Goal: Answer question/provide support: Answer question/provide support

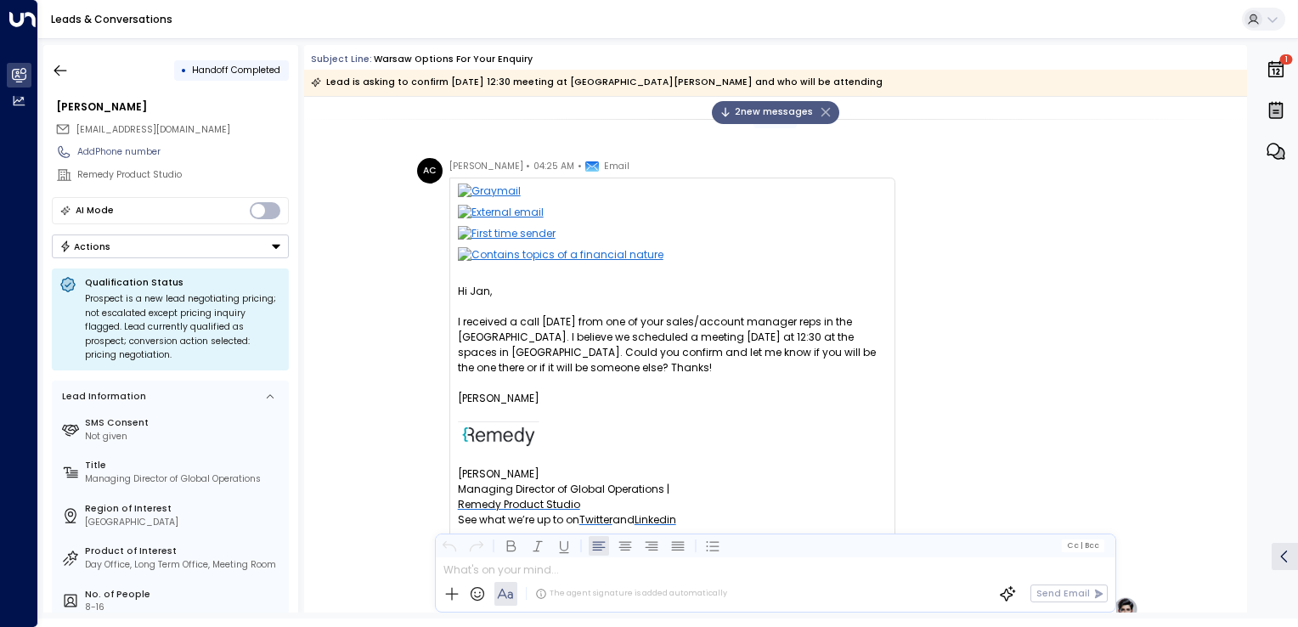
scroll to position [519, 0]
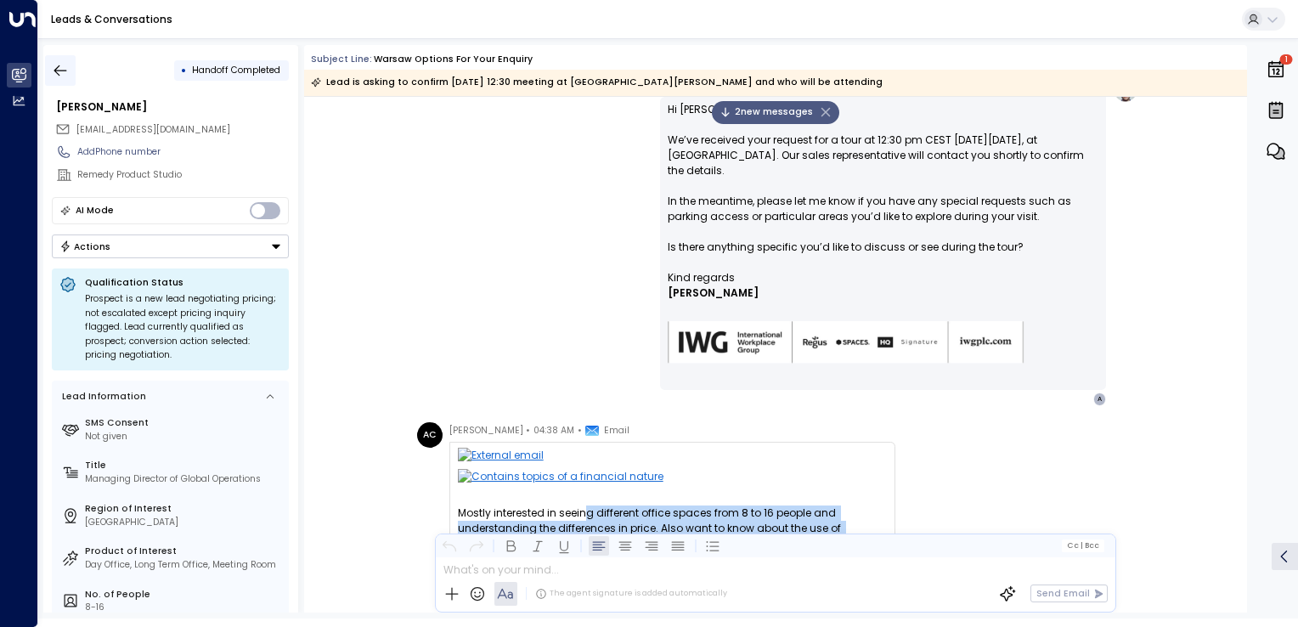
click at [67, 61] on button "button" at bounding box center [60, 70] width 31 height 31
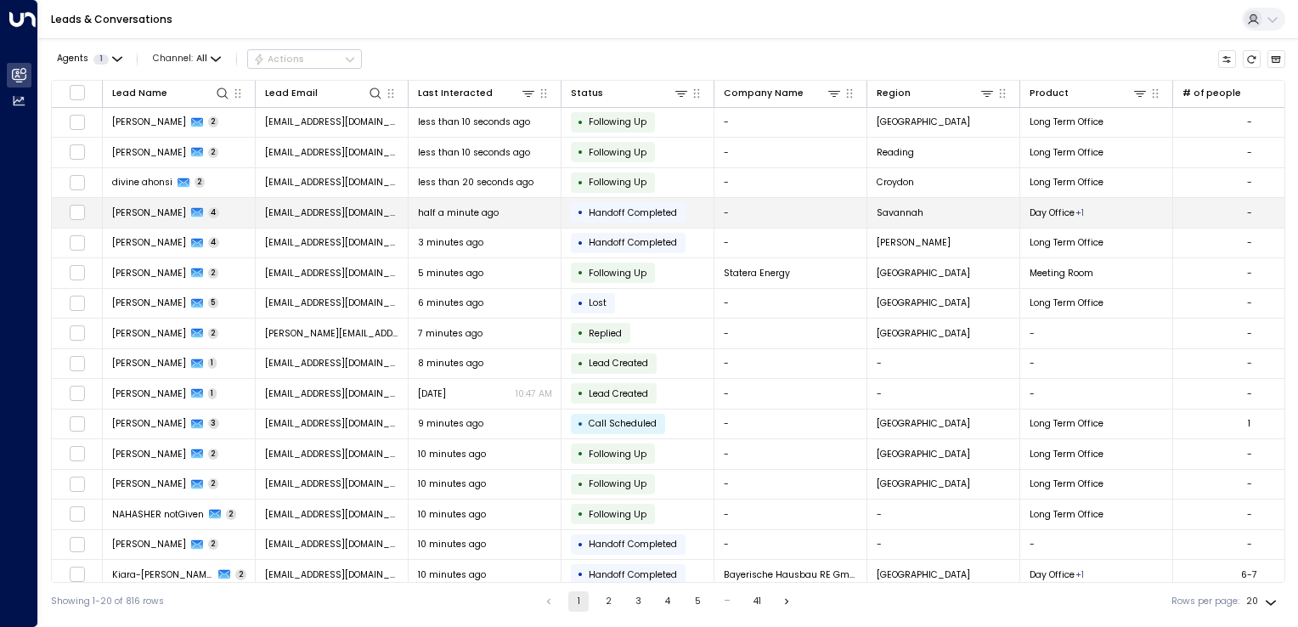
click at [433, 220] on td "half a minute ago" at bounding box center [485, 213] width 153 height 30
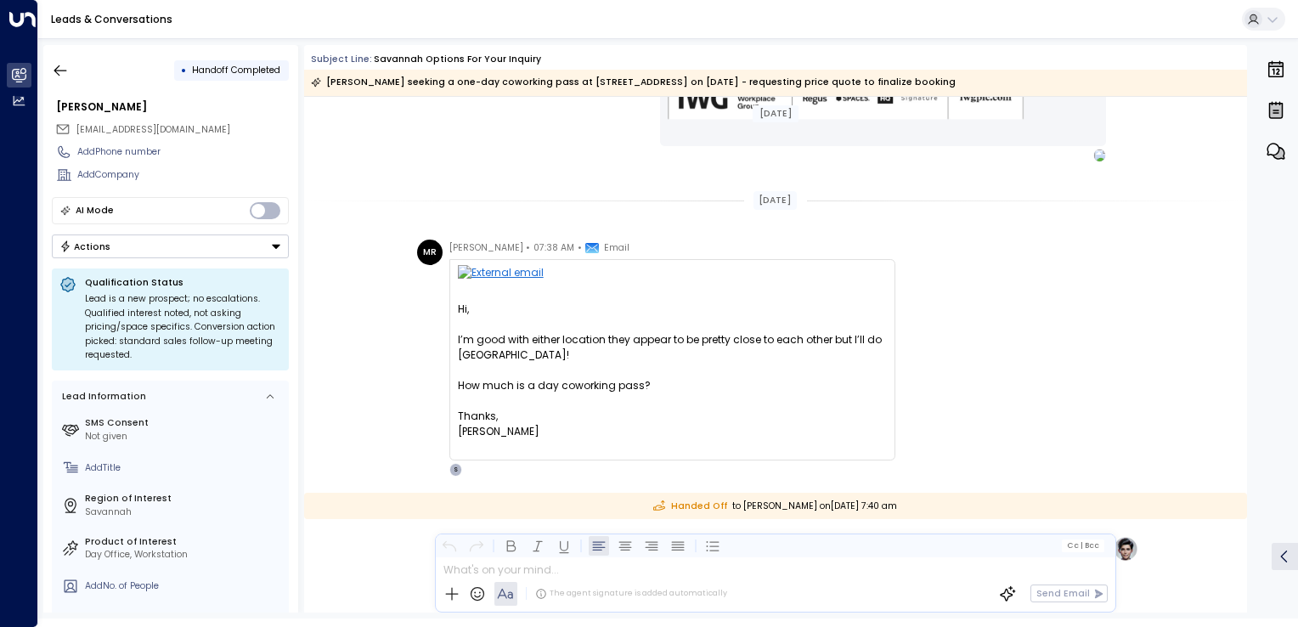
scroll to position [672, 0]
click at [74, 64] on button "button" at bounding box center [60, 70] width 31 height 31
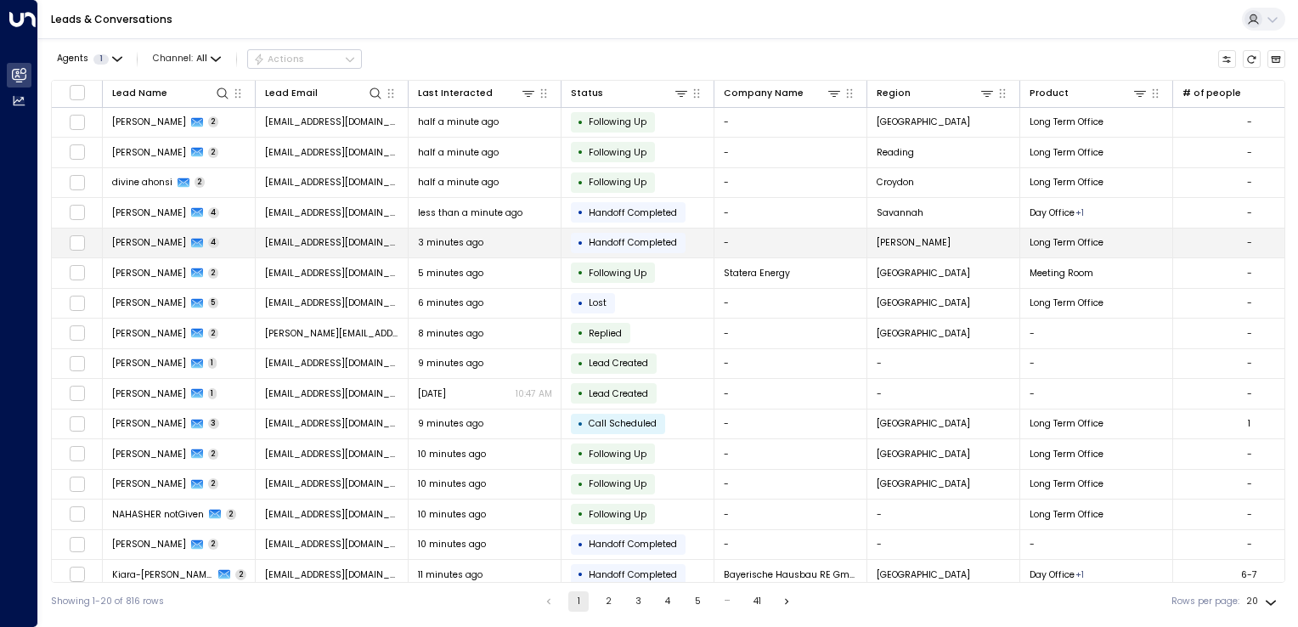
click at [325, 243] on span "bryce@covestamtg.com" at bounding box center [332, 242] width 134 height 13
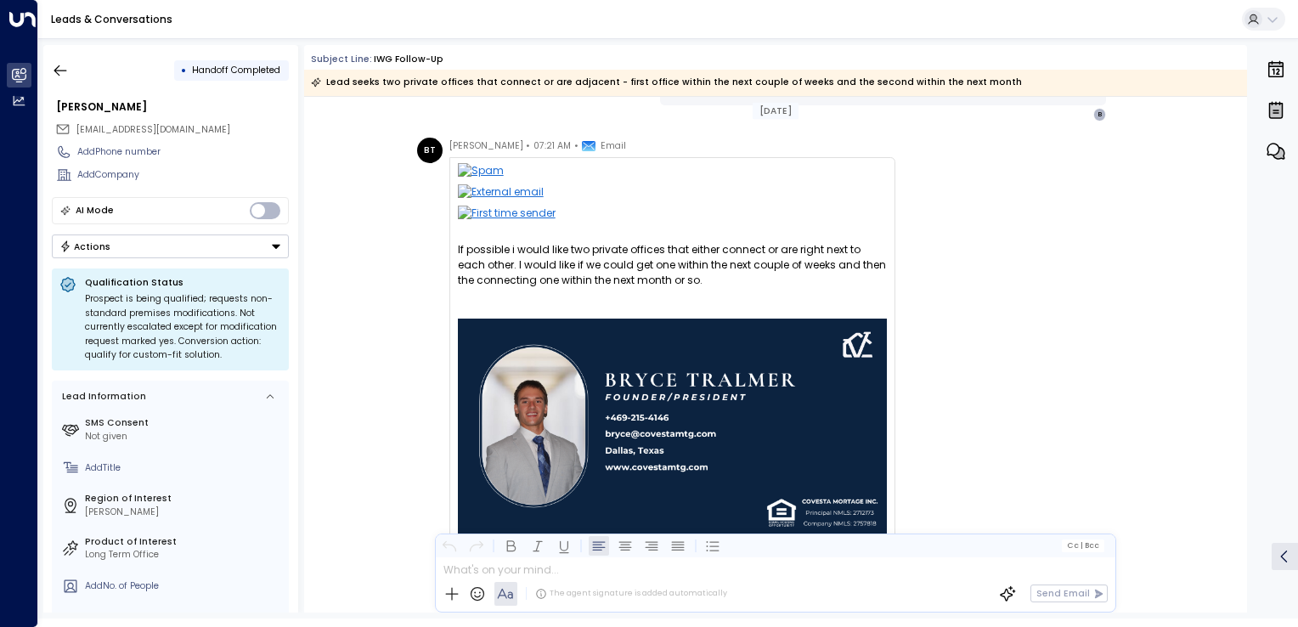
scroll to position [1020, 0]
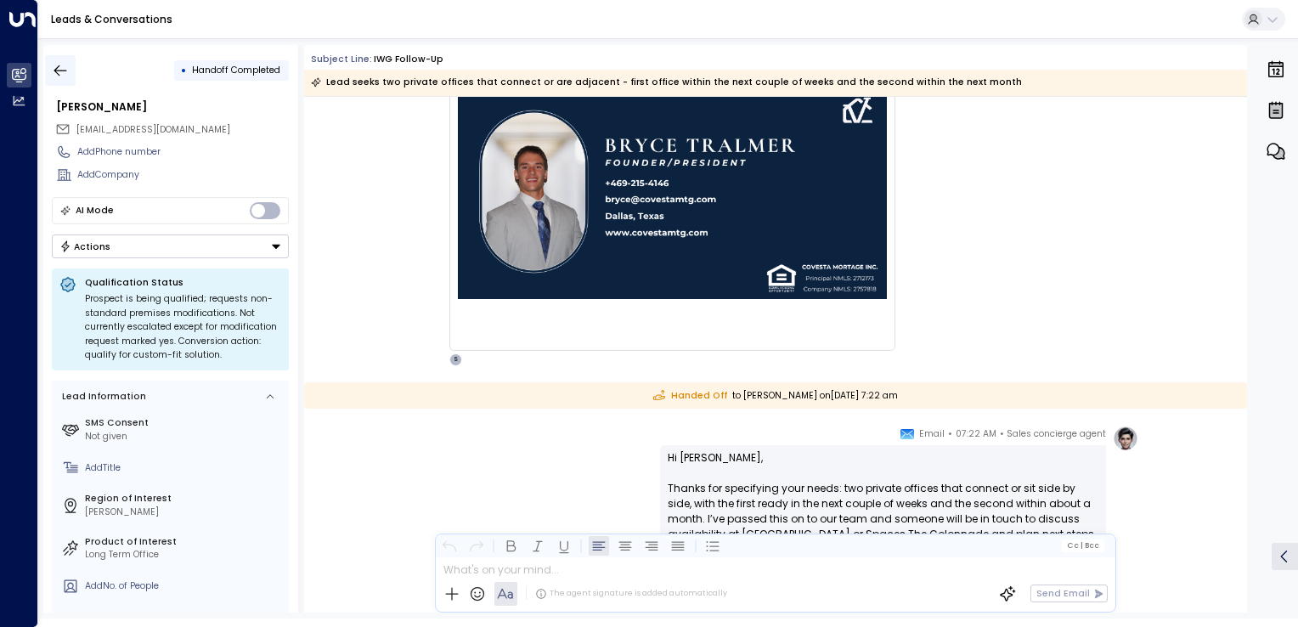
click at [65, 68] on icon "button" at bounding box center [60, 70] width 17 height 17
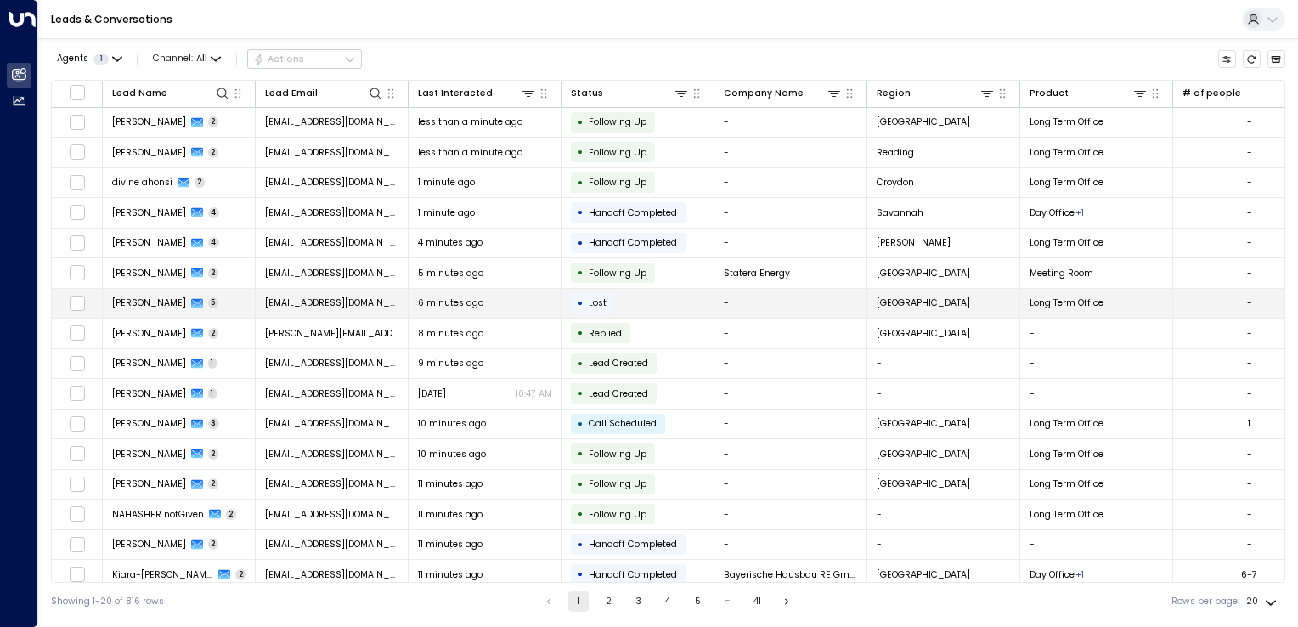
click at [288, 303] on span "eborgeaud@altilys.com" at bounding box center [332, 303] width 134 height 13
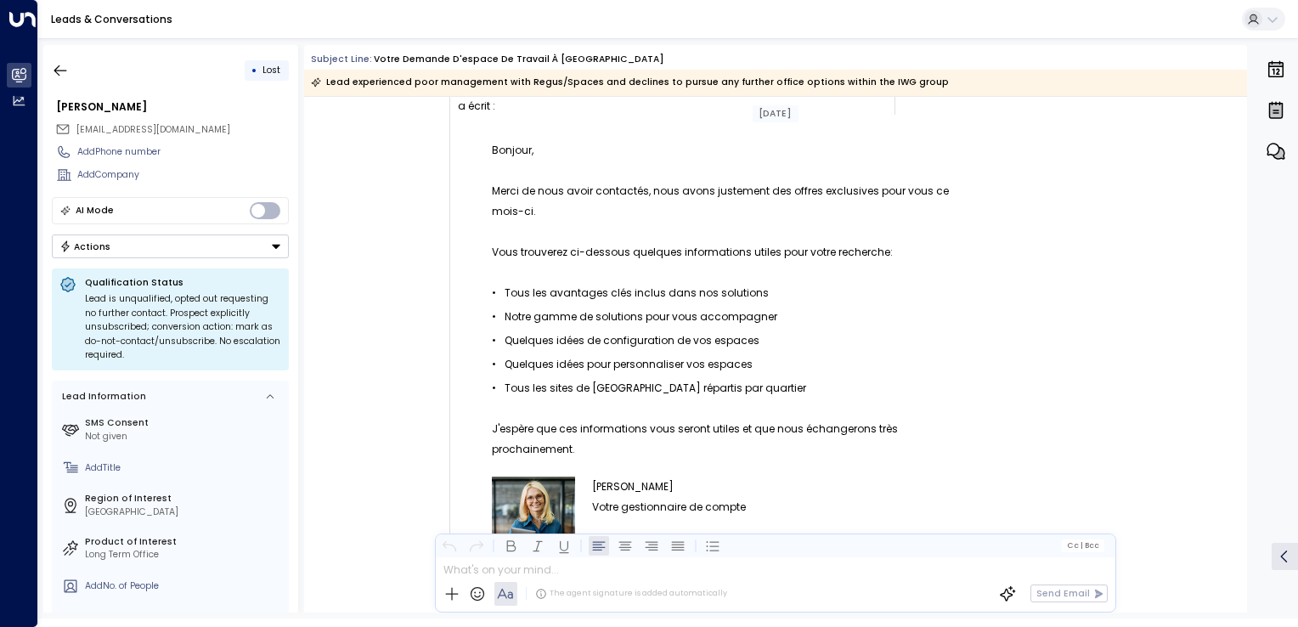
scroll to position [510, 0]
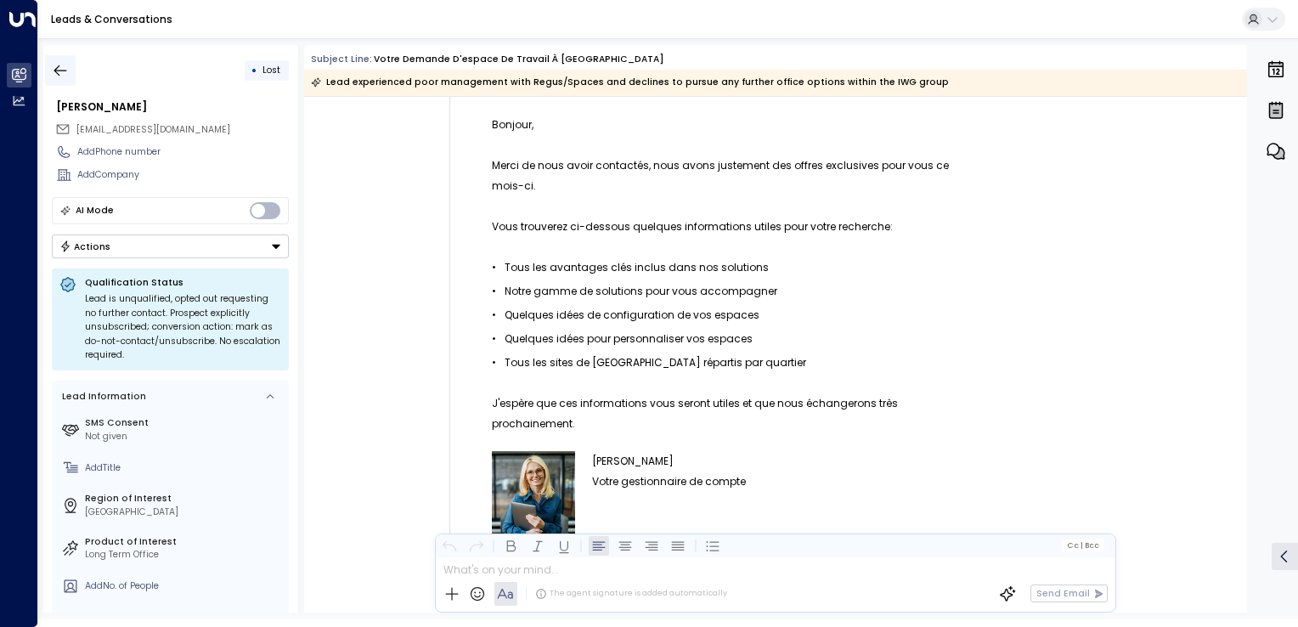
click at [54, 75] on icon "button" at bounding box center [60, 70] width 17 height 17
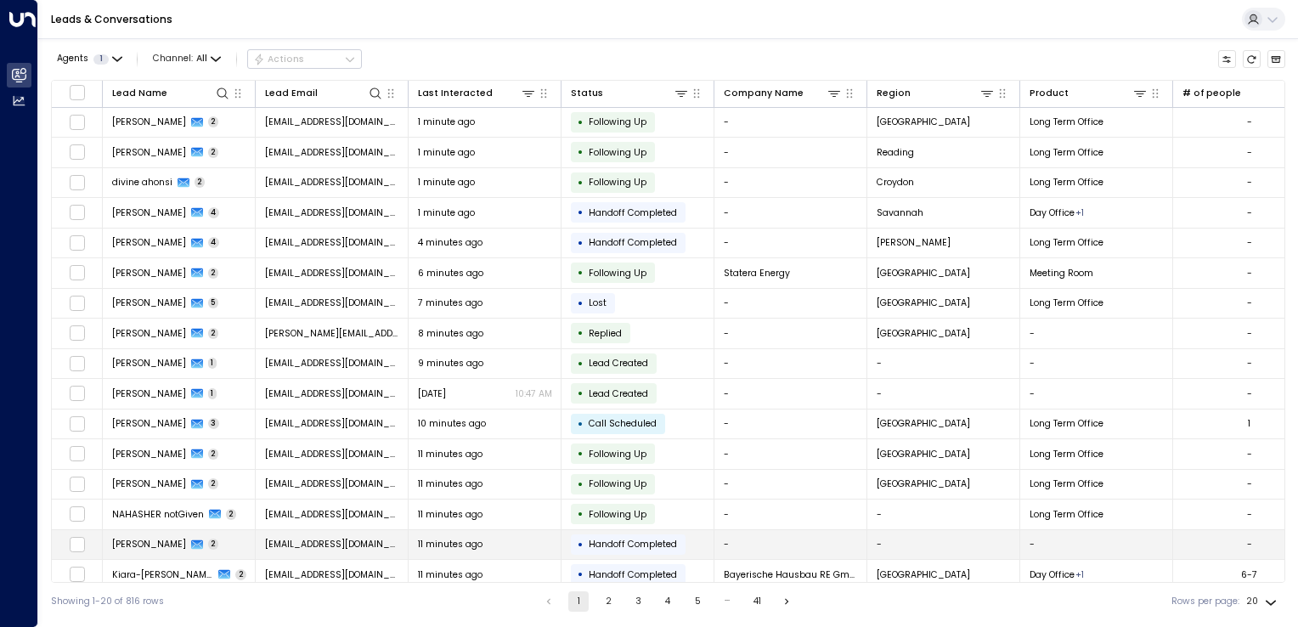
click at [339, 540] on span "mdimran.yousuf@gmail.com" at bounding box center [332, 544] width 134 height 13
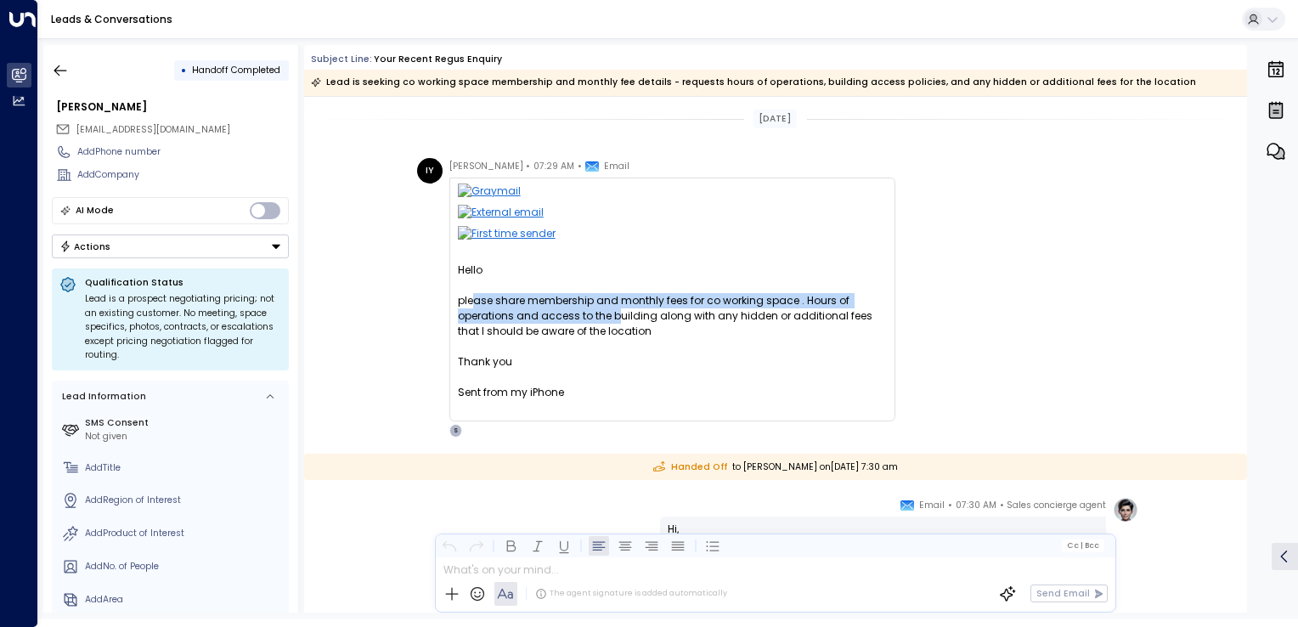
drag, startPoint x: 468, startPoint y: 300, endPoint x: 614, endPoint y: 320, distance: 147.5
click at [614, 320] on div "please share membership and monthly fees for co working space . Hours of operat…" at bounding box center [672, 354] width 429 height 122
drag, startPoint x: 614, startPoint y: 320, endPoint x: 574, endPoint y: 323, distance: 40.1
click at [574, 323] on div "please share membership and monthly fees for co working space . Hours of operat…" at bounding box center [672, 354] width 429 height 122
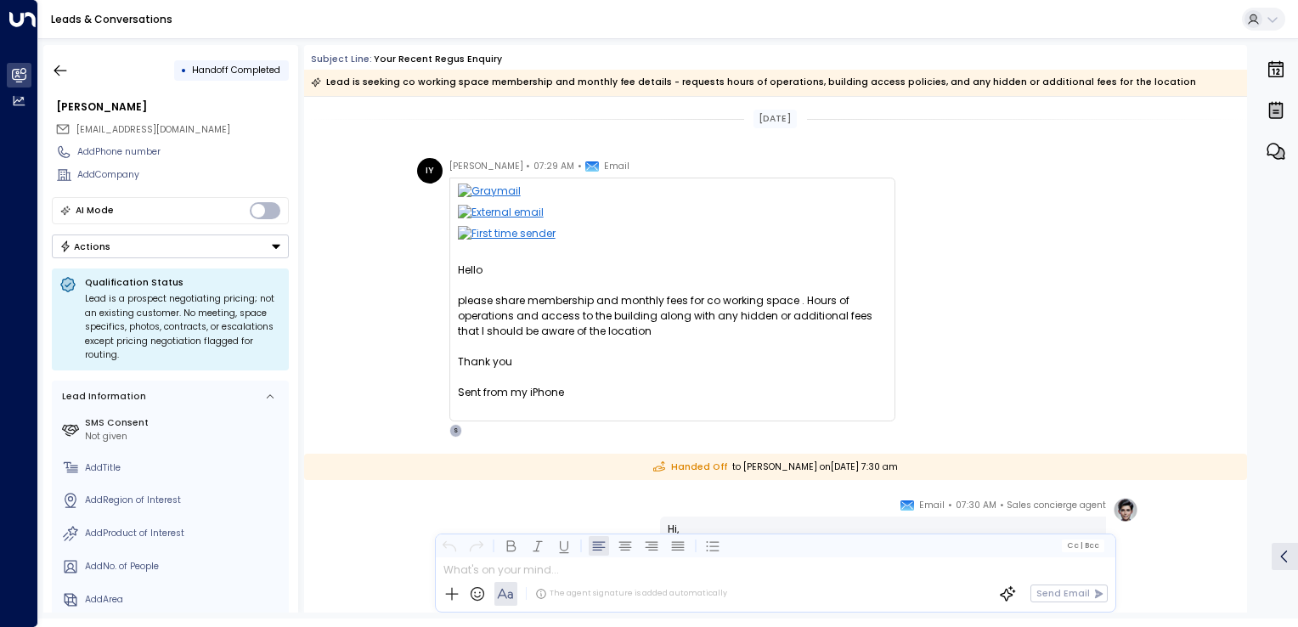
click at [653, 334] on div "please share membership and monthly fees for co working space . Hours of operat…" at bounding box center [672, 354] width 429 height 122
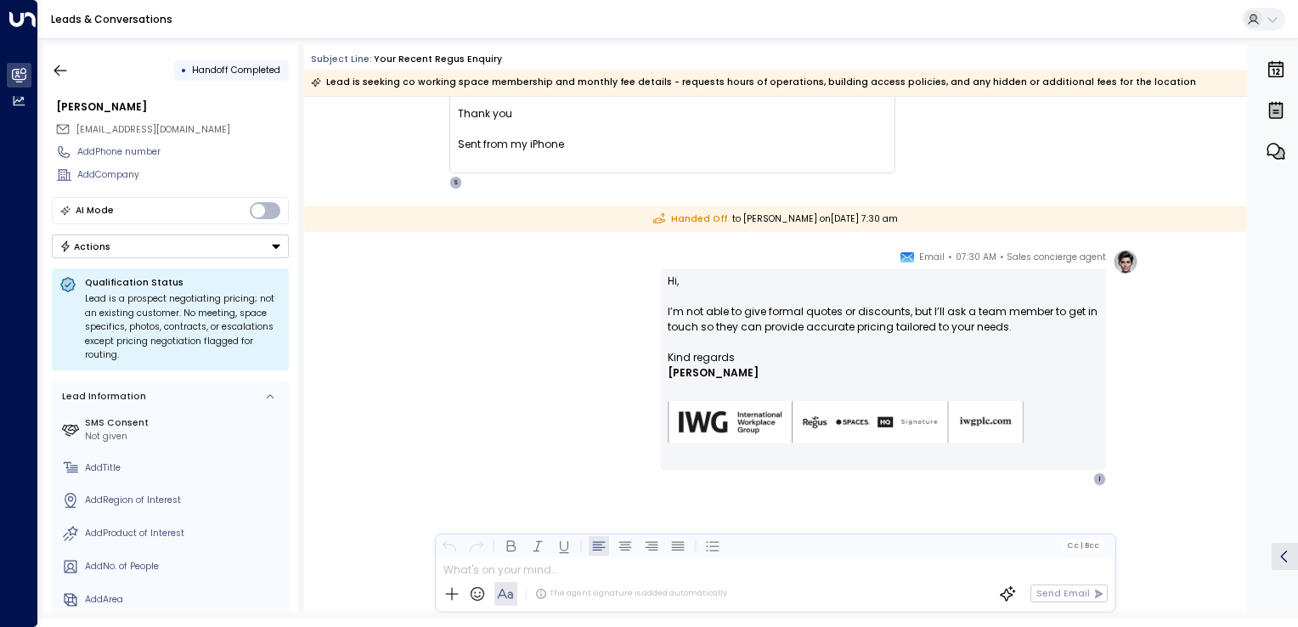
scroll to position [248, 0]
drag, startPoint x: 714, startPoint y: 308, endPoint x: 717, endPoint y: 325, distance: 16.5
click at [717, 325] on p "Hi, I’m not able to give formal quotes or discounts, but I’ll ask a team member…" at bounding box center [883, 312] width 431 height 76
drag, startPoint x: 717, startPoint y: 325, endPoint x: 557, endPoint y: 328, distance: 159.8
click at [557, 328] on div "Sales concierge agent • 07:30 AM • Email Hi, I’m not able to give formal quotes…" at bounding box center [775, 367] width 727 height 237
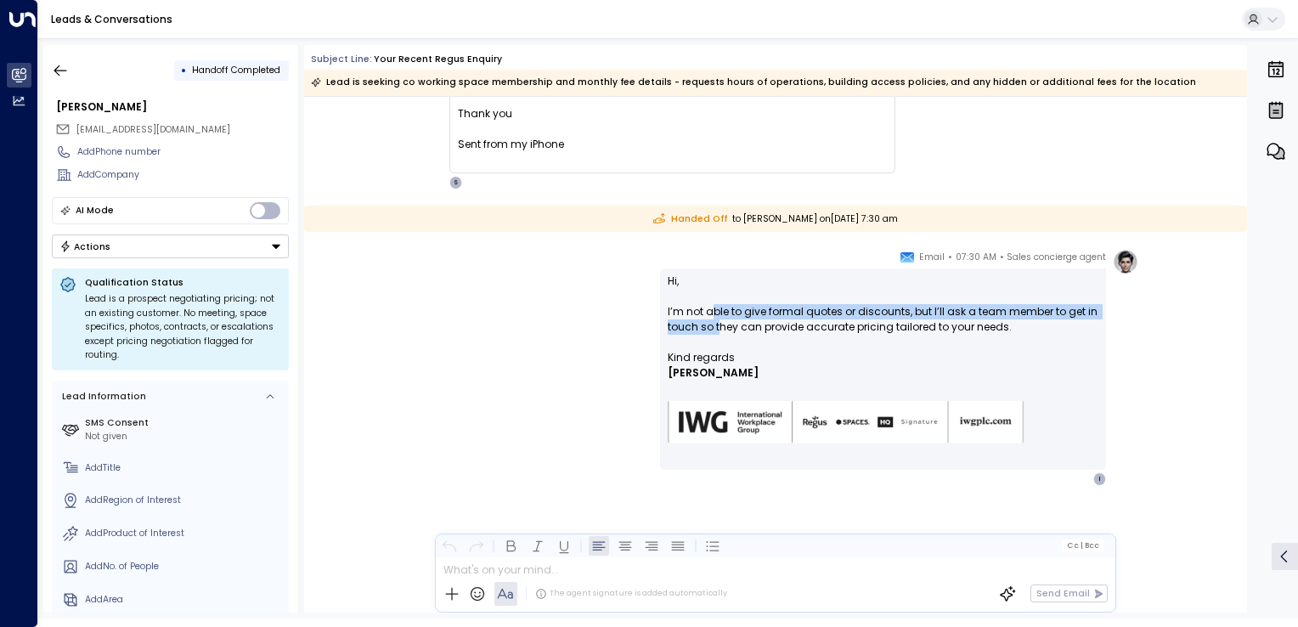
click at [557, 328] on div "Sales concierge agent • 07:30 AM • Email Hi, I’m not able to give formal quotes…" at bounding box center [775, 367] width 727 height 237
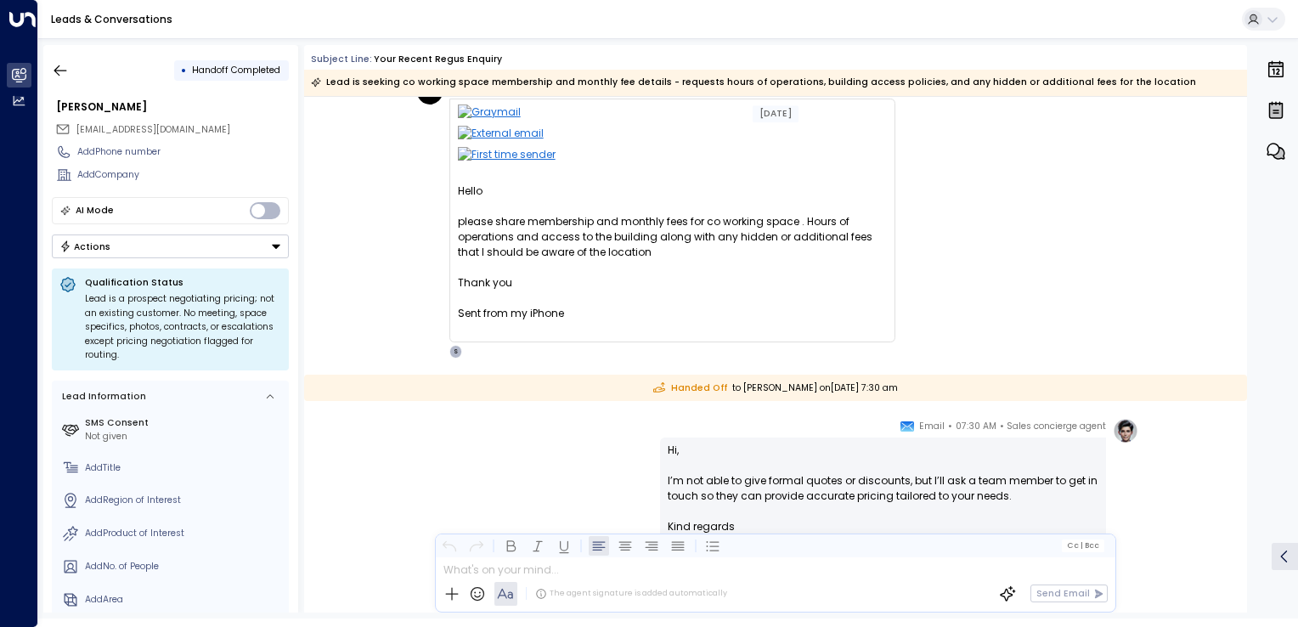
scroll to position [0, 0]
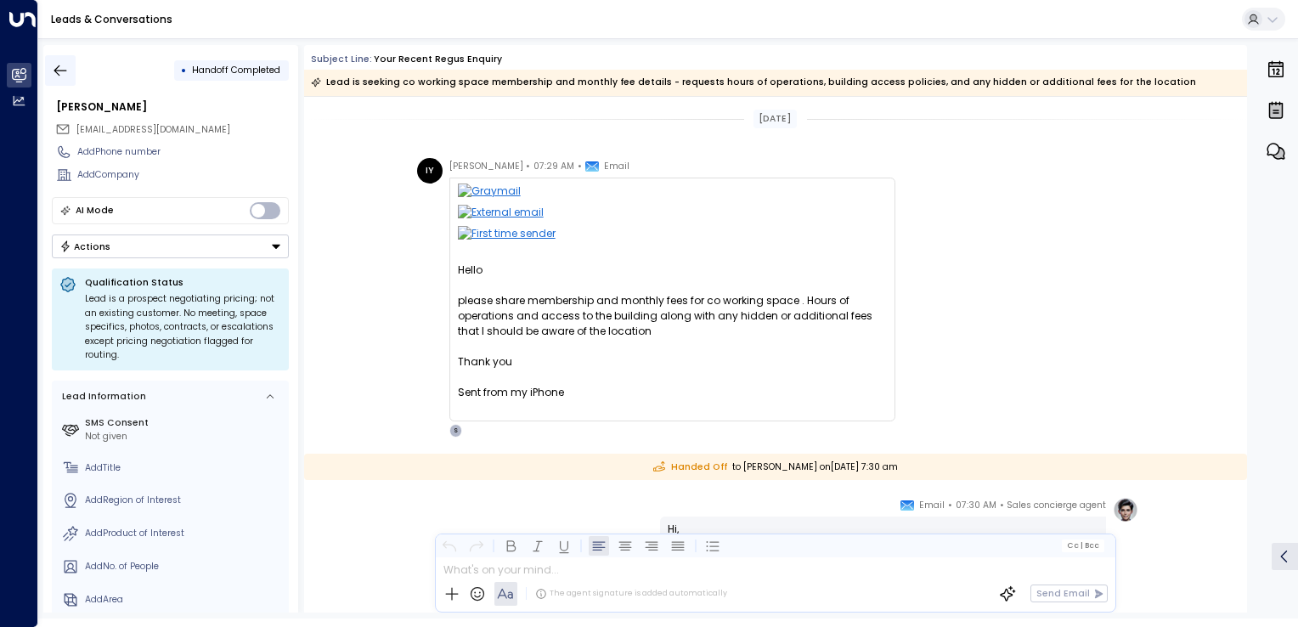
click at [60, 72] on icon "button" at bounding box center [60, 70] width 17 height 17
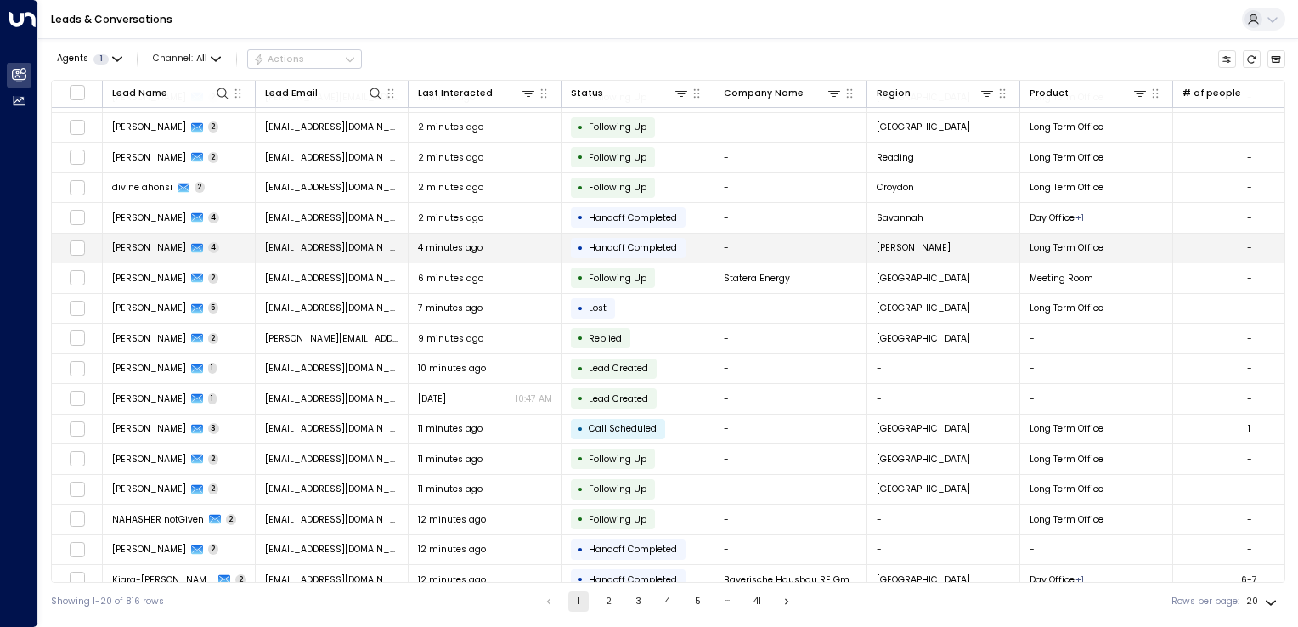
scroll to position [128, 0]
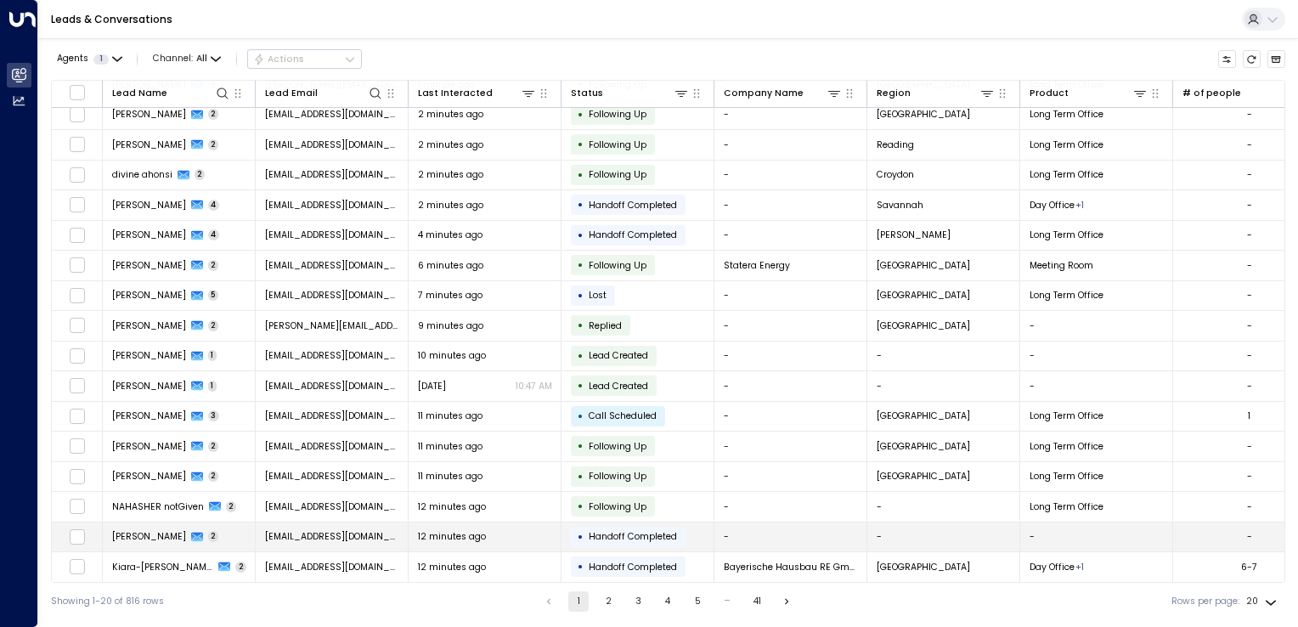
click at [359, 534] on span "mdimran.yousuf@gmail.com" at bounding box center [332, 536] width 134 height 13
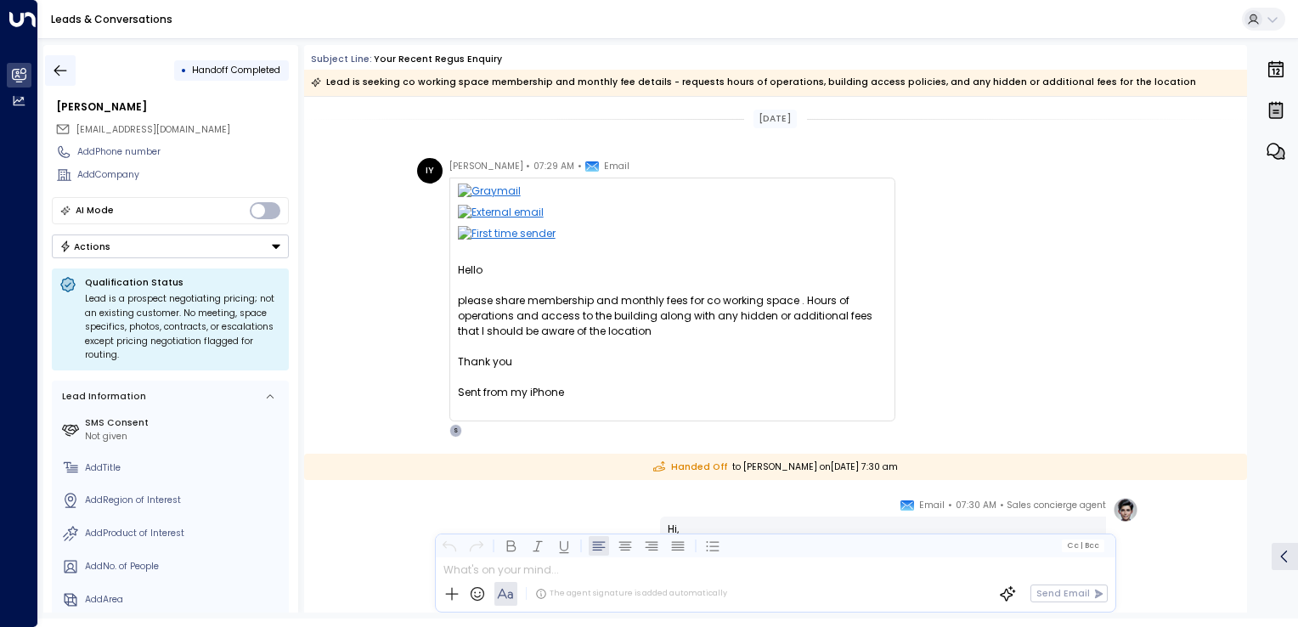
click at [71, 72] on button "button" at bounding box center [60, 70] width 31 height 31
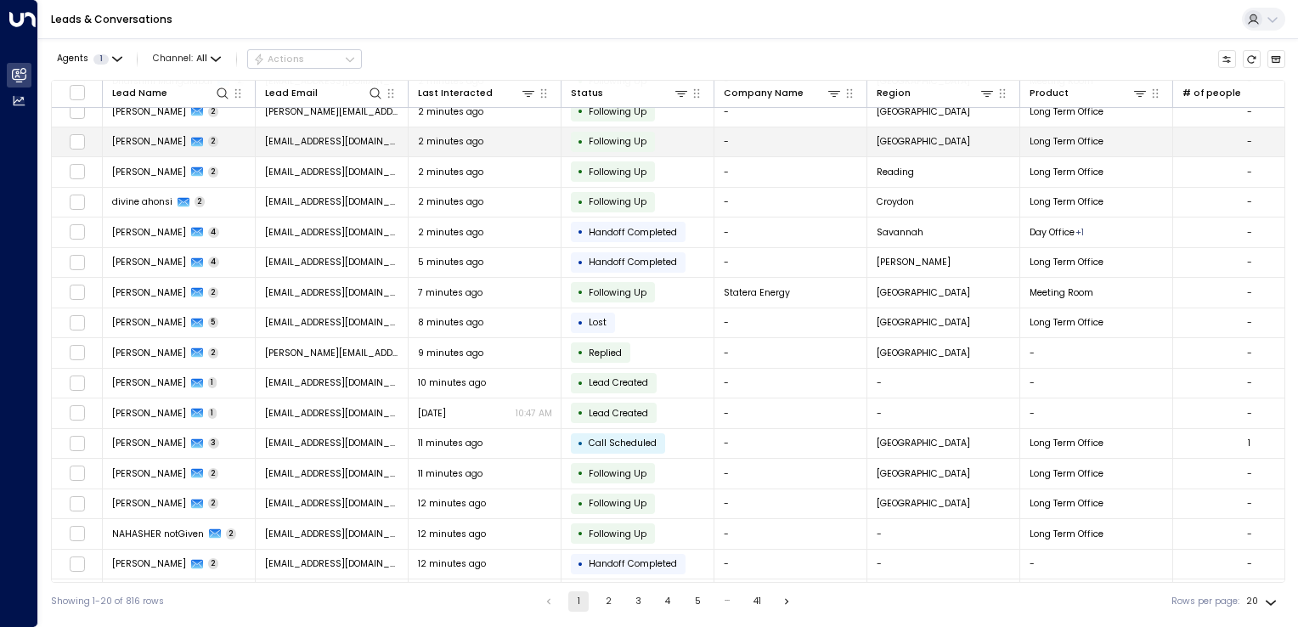
scroll to position [128, 0]
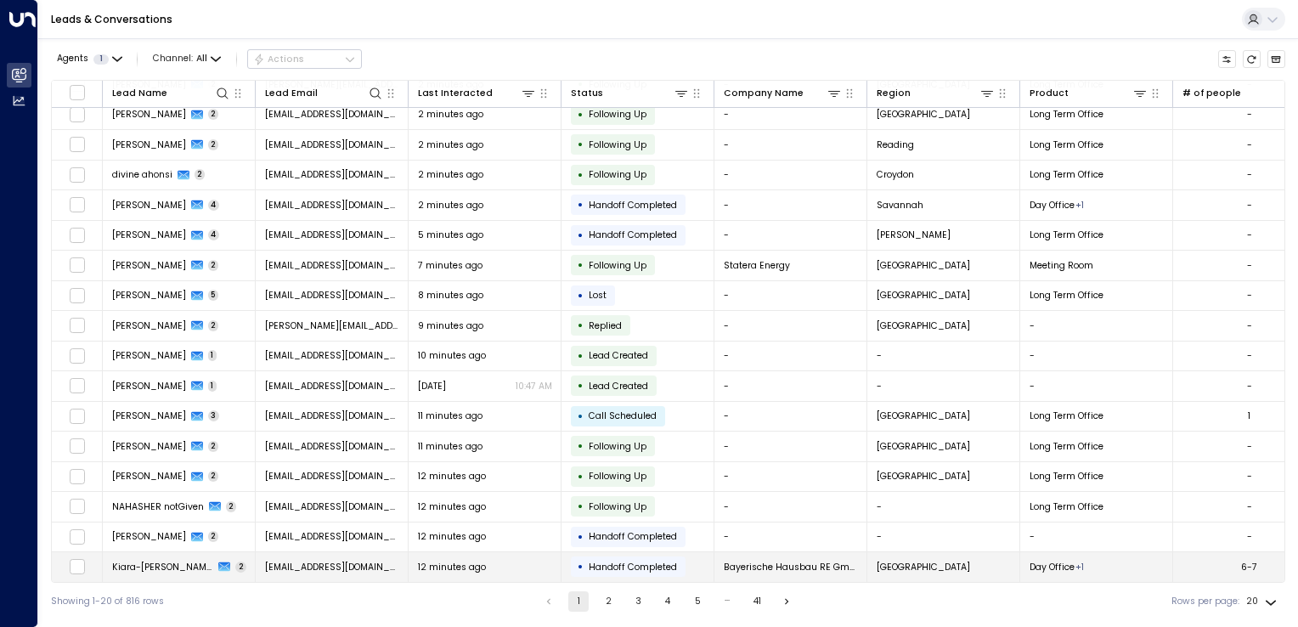
click at [314, 555] on td "Kiara-Sophie.Staudt@hausbau.de" at bounding box center [332, 567] width 153 height 30
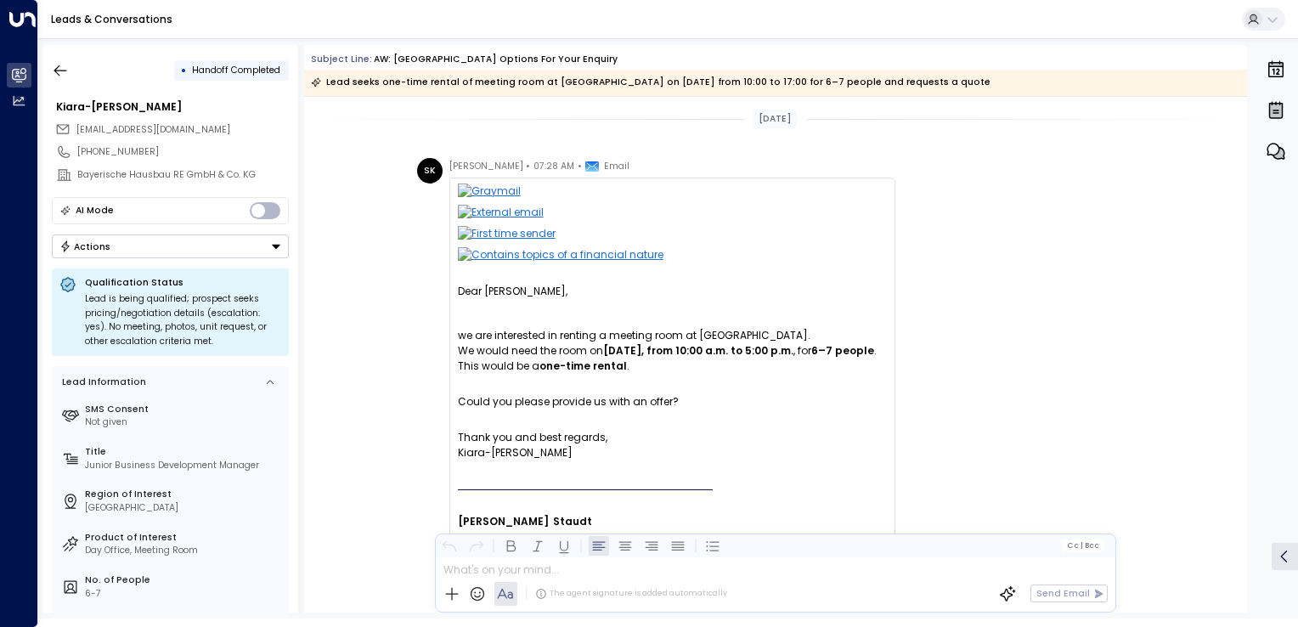
scroll to position [966, 0]
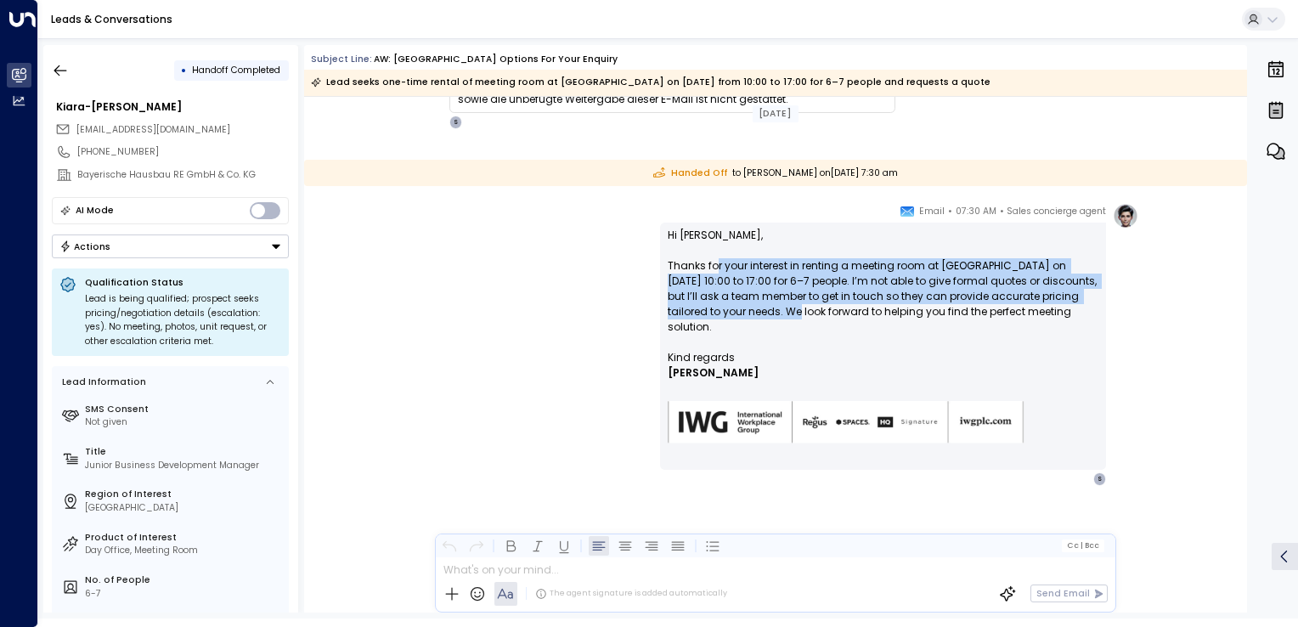
drag, startPoint x: 712, startPoint y: 266, endPoint x: 767, endPoint y: 318, distance: 75.7
click at [767, 318] on p "Hi Kiara-Sophie, Thanks for your interest in renting a meeting room at Bikini B…" at bounding box center [883, 289] width 431 height 122
drag, startPoint x: 767, startPoint y: 318, endPoint x: 720, endPoint y: 314, distance: 47.7
click at [720, 314] on p "Hi Kiara-Sophie, Thanks for your interest in renting a meeting room at Bikini B…" at bounding box center [883, 289] width 431 height 122
click at [715, 315] on p "Hi Kiara-Sophie, Thanks for your interest in renting a meeting room at Bikini B…" at bounding box center [883, 289] width 431 height 122
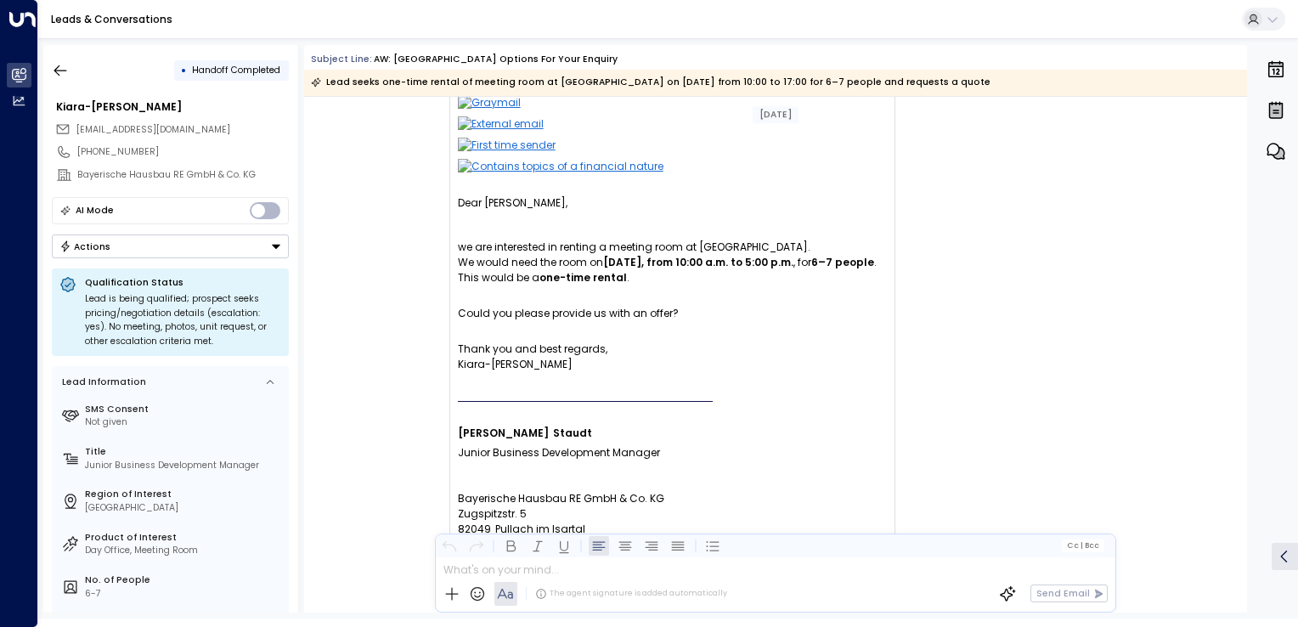
scroll to position [31, 0]
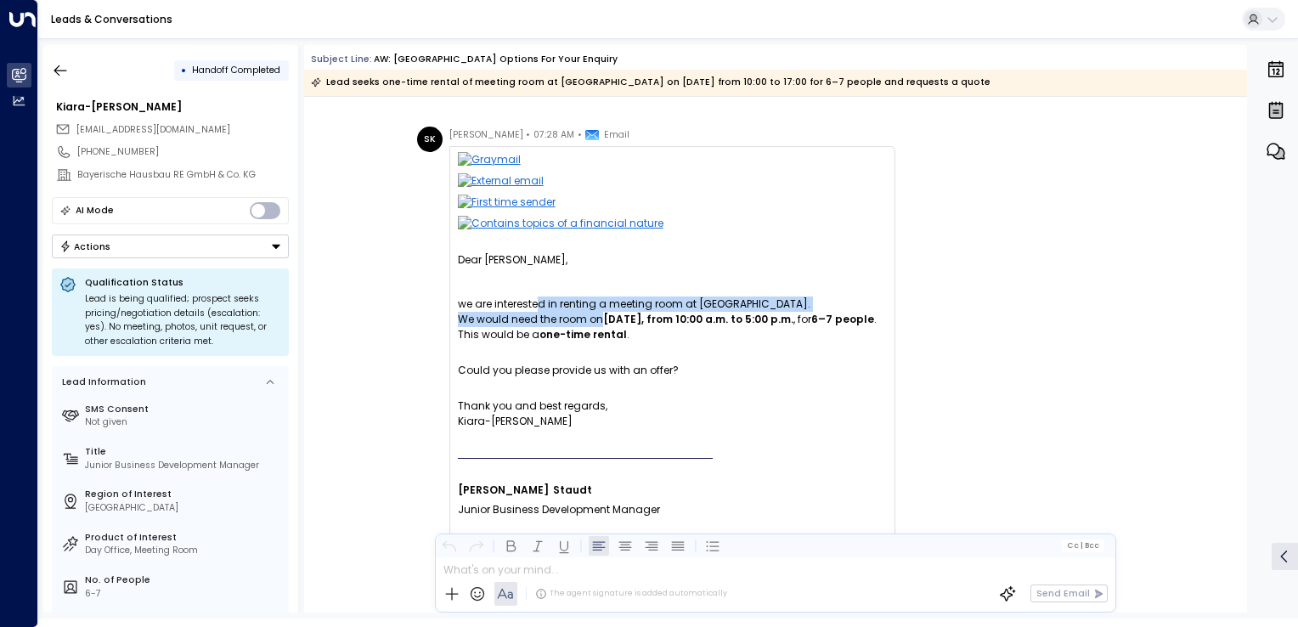
drag, startPoint x: 540, startPoint y: 308, endPoint x: 598, endPoint y: 320, distance: 59.0
click at [598, 320] on div "we are interested in renting a meeting room at Bikini Berlin. We would need the…" at bounding box center [672, 320] width 429 height 46
drag, startPoint x: 598, startPoint y: 320, endPoint x: 527, endPoint y: 352, distance: 78.3
click at [527, 342] on div "we are interested in renting a meeting room at Bikini Berlin. We would need the…" at bounding box center [672, 320] width 429 height 46
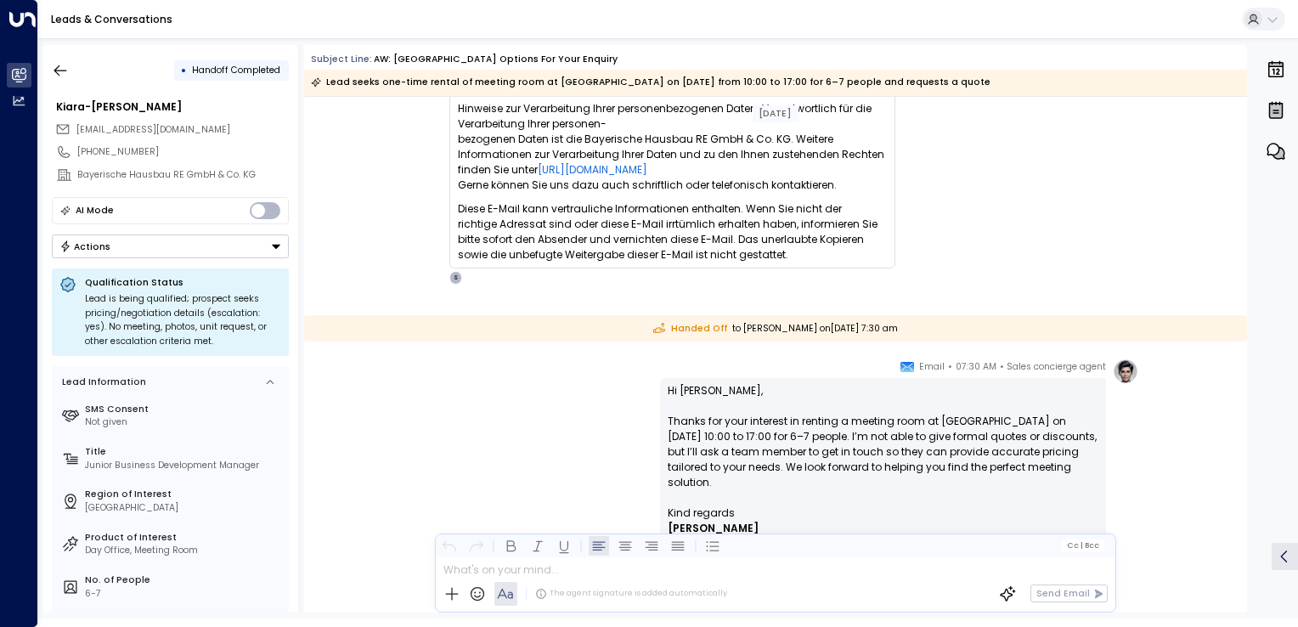
scroll to position [966, 0]
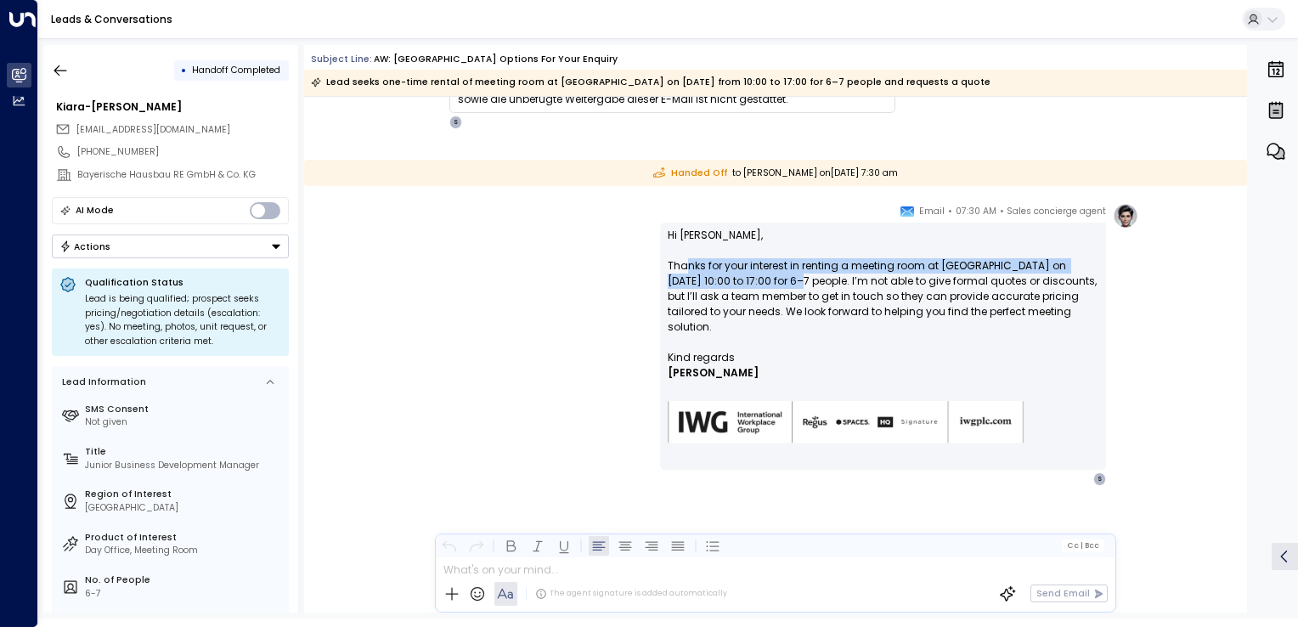
drag, startPoint x: 688, startPoint y: 269, endPoint x: 761, endPoint y: 278, distance: 73.7
click at [761, 278] on p "Hi Kiara-Sophie, Thanks for your interest in renting a meeting room at Bikini B…" at bounding box center [883, 289] width 431 height 122
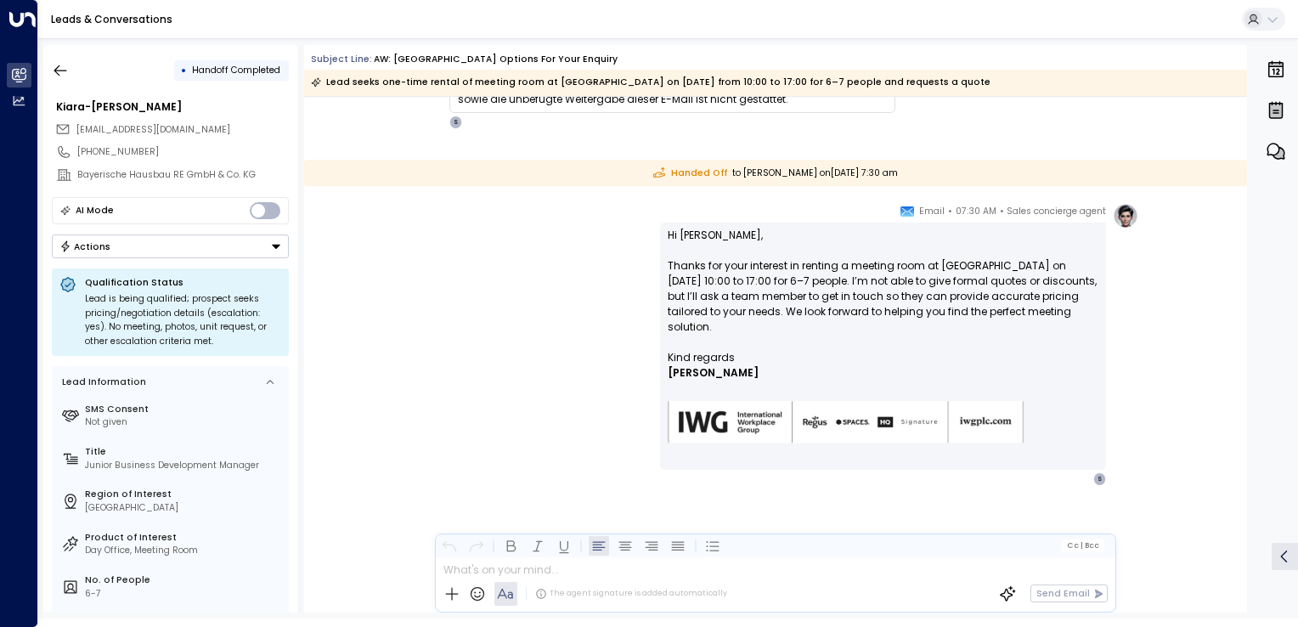
drag, startPoint x: 761, startPoint y: 278, endPoint x: 723, endPoint y: 290, distance: 40.0
click at [723, 290] on p "Hi Kiara-Sophie, Thanks for your interest in renting a meeting room at Bikini B…" at bounding box center [883, 289] width 431 height 122
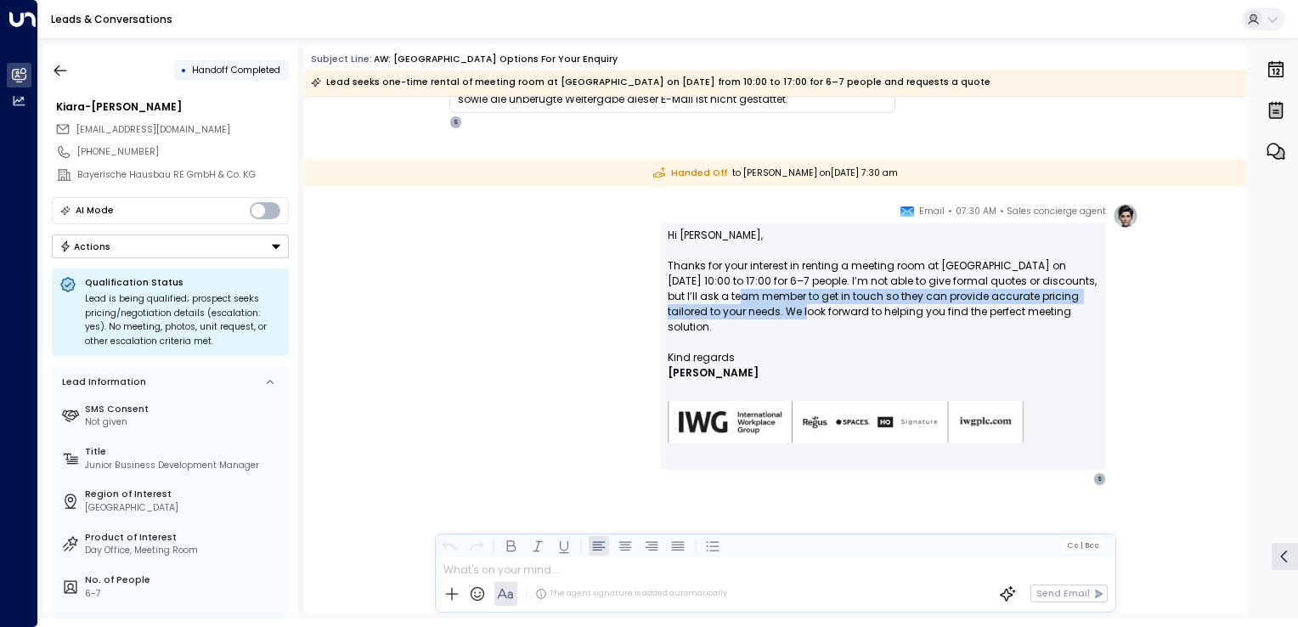
drag, startPoint x: 712, startPoint y: 294, endPoint x: 776, endPoint y: 314, distance: 66.7
click at [776, 314] on p "Hi Kiara-Sophie, Thanks for your interest in renting a meeting room at Bikini B…" at bounding box center [883, 289] width 431 height 122
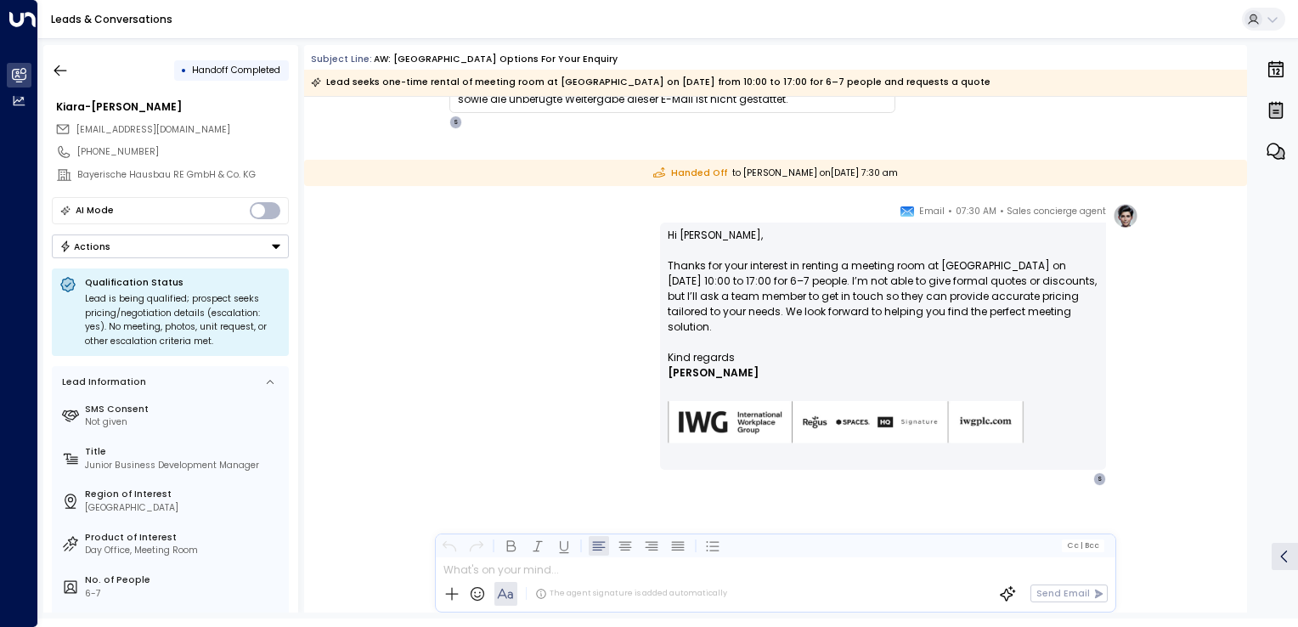
drag, startPoint x: 776, startPoint y: 314, endPoint x: 561, endPoint y: 337, distance: 216.3
click at [561, 337] on div "Sales concierge agent • 07:30 AM • Email Hi Kiara-Sophie, Thanks for your inter…" at bounding box center [775, 344] width 727 height 283
click at [56, 64] on icon "button" at bounding box center [60, 70] width 17 height 17
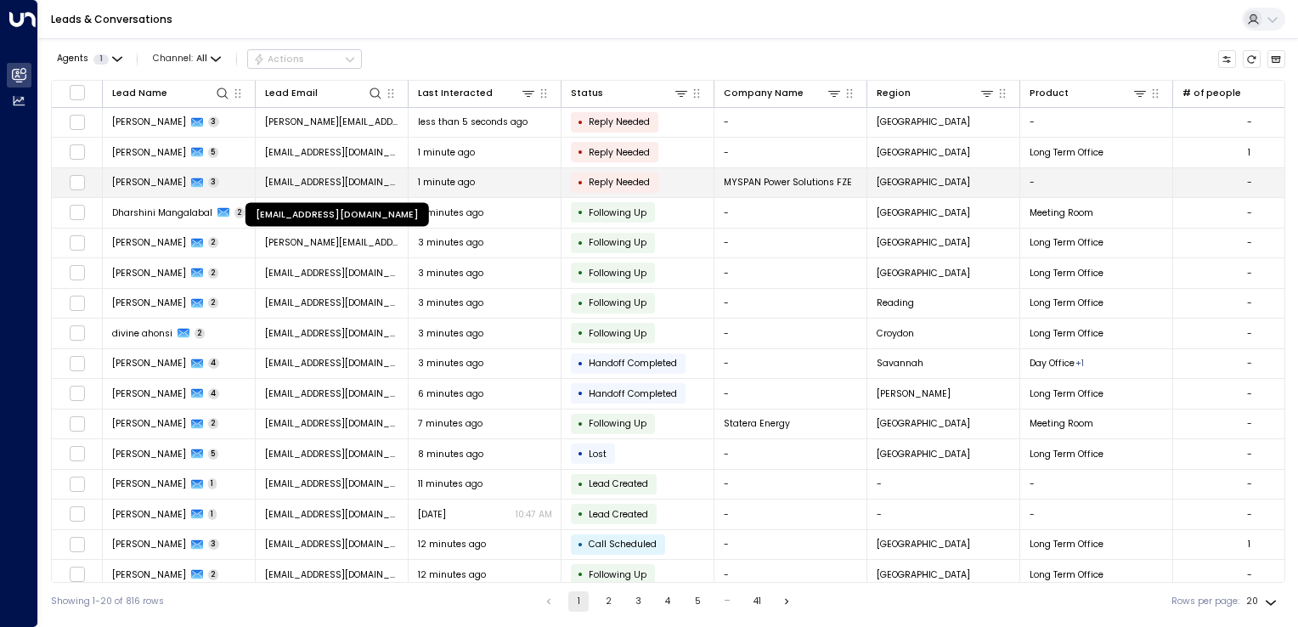
click at [346, 185] on span "shahed.hadi@myspangroup.com" at bounding box center [332, 182] width 134 height 13
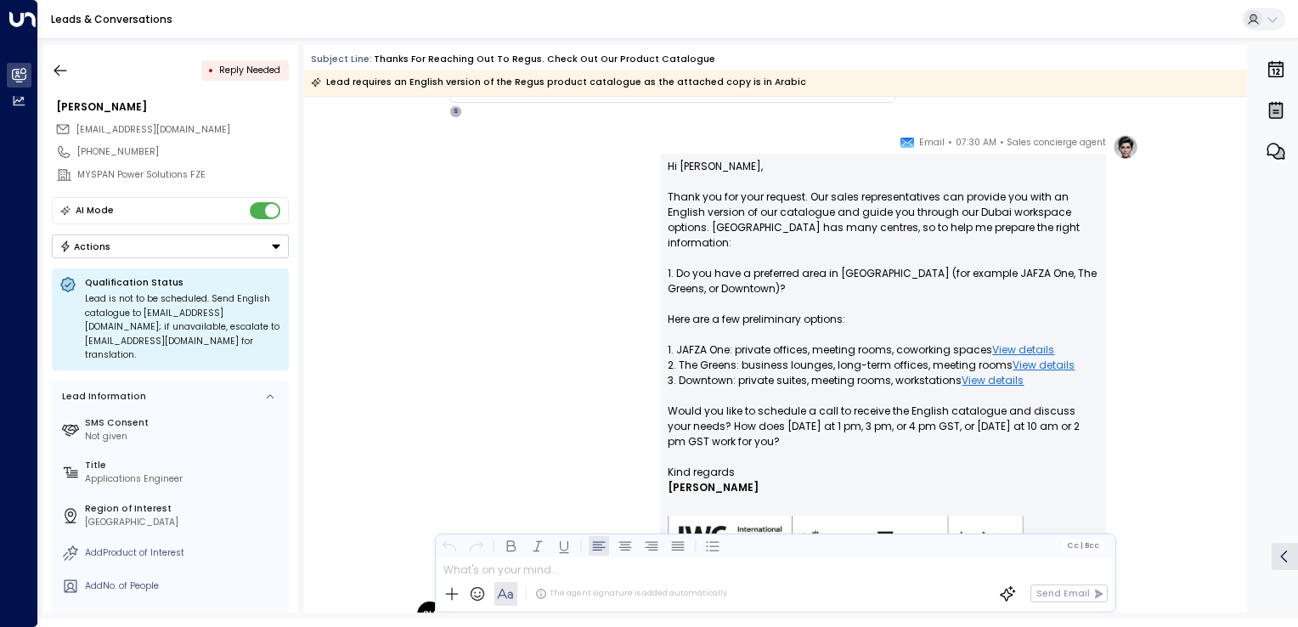
scroll to position [680, 0]
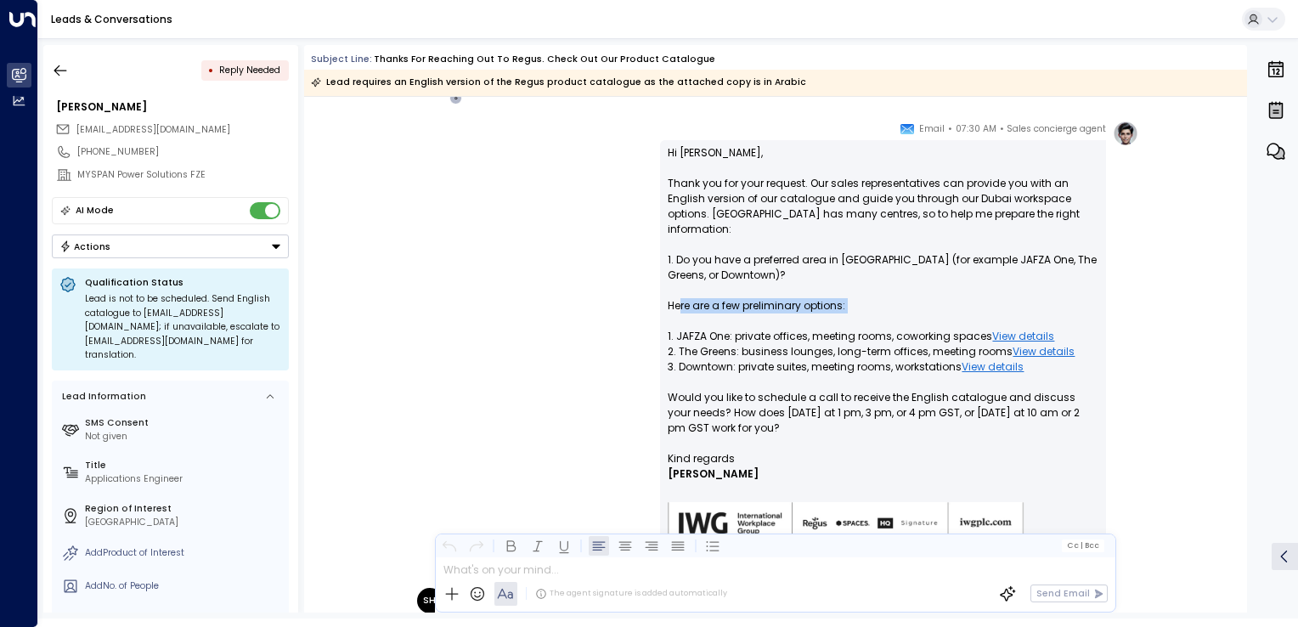
drag, startPoint x: 681, startPoint y: 288, endPoint x: 701, endPoint y: 300, distance: 23.6
click at [701, 300] on p "Hi Shahed, Thank you for your request. Our sales representatives can provide yo…" at bounding box center [883, 298] width 431 height 306
drag, startPoint x: 701, startPoint y: 300, endPoint x: 698, endPoint y: 383, distance: 83.3
click at [698, 383] on p "Hi Shahed, Thank you for your request. Our sales representatives can provide yo…" at bounding box center [883, 298] width 431 height 306
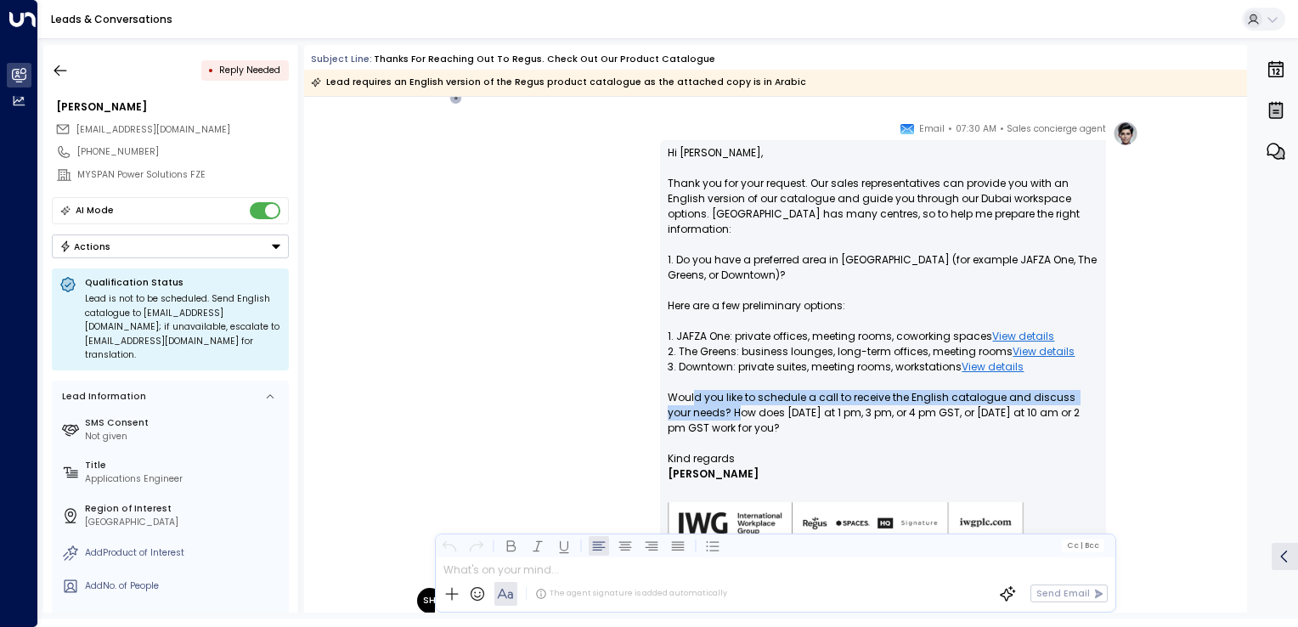
drag, startPoint x: 693, startPoint y: 379, endPoint x: 710, endPoint y: 394, distance: 22.9
click at [710, 394] on p "Hi Shahed, Thank you for your request. Our sales representatives can provide yo…" at bounding box center [883, 298] width 431 height 306
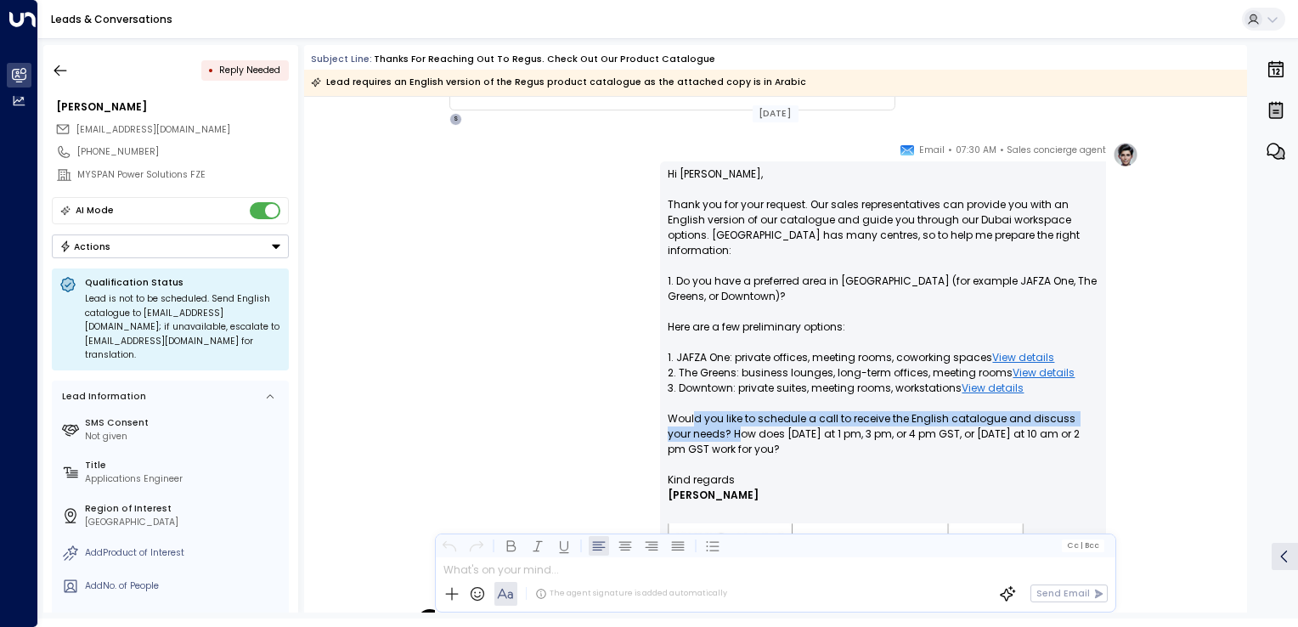
scroll to position [653, 0]
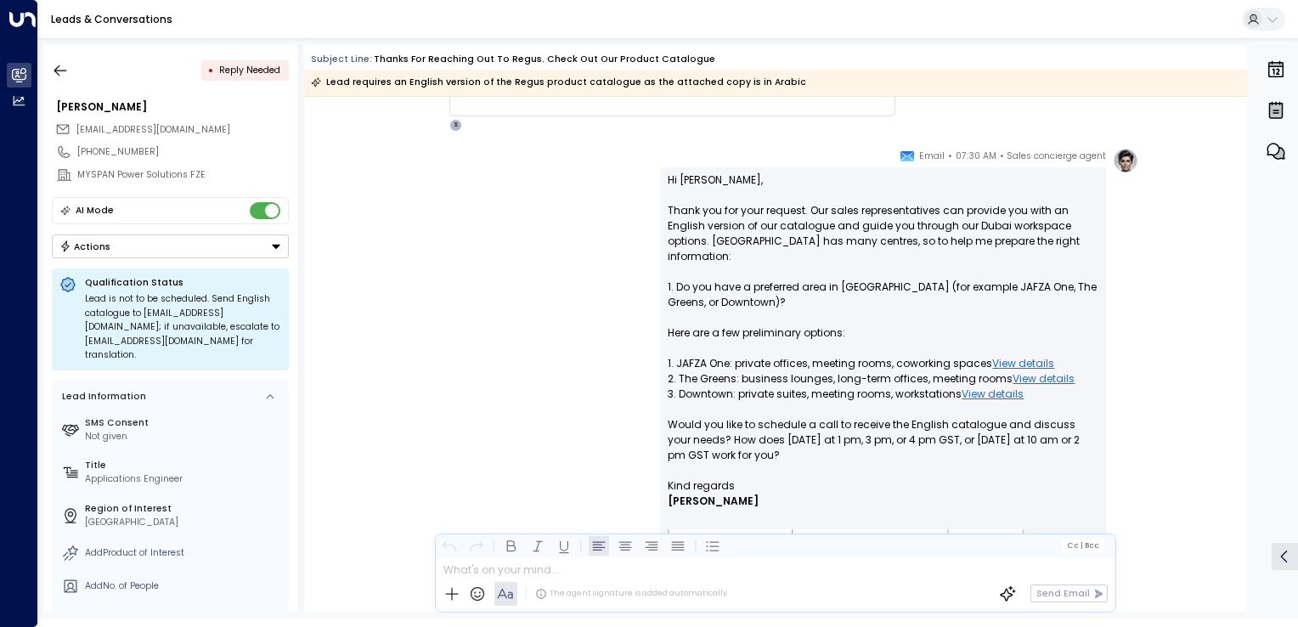
click at [557, 218] on div "Sales concierge agent • 07:30 AM • Email Hi Shahed, Thank you for your request.…" at bounding box center [775, 381] width 727 height 467
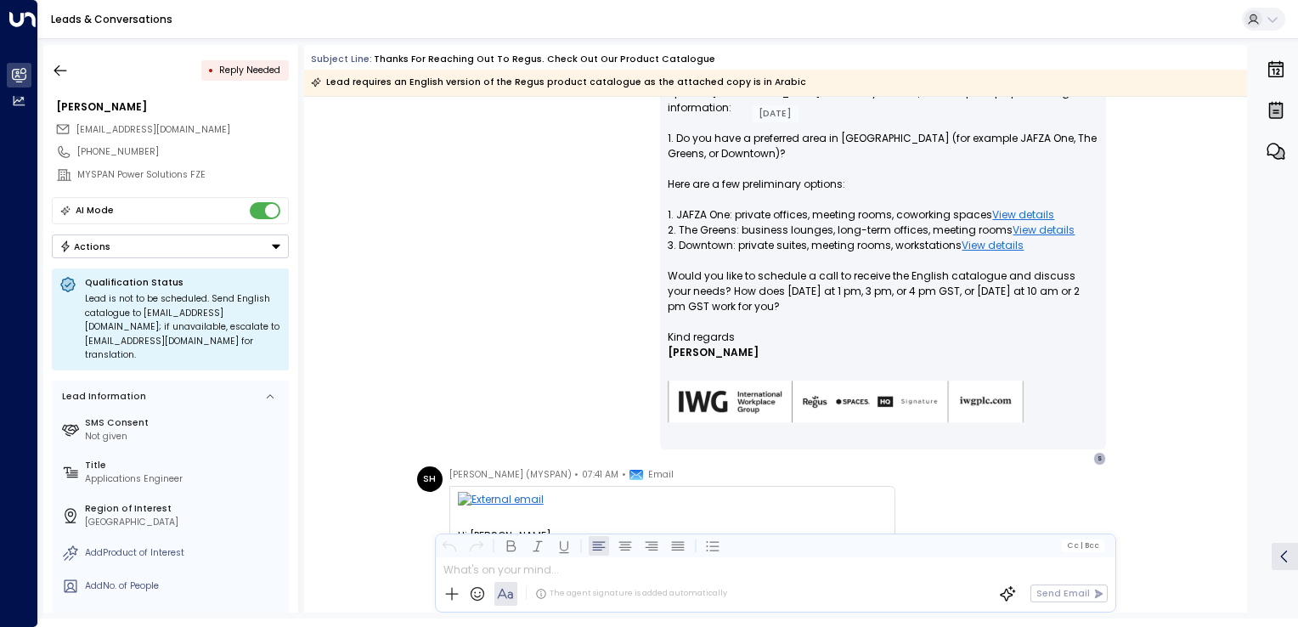
scroll to position [935, 0]
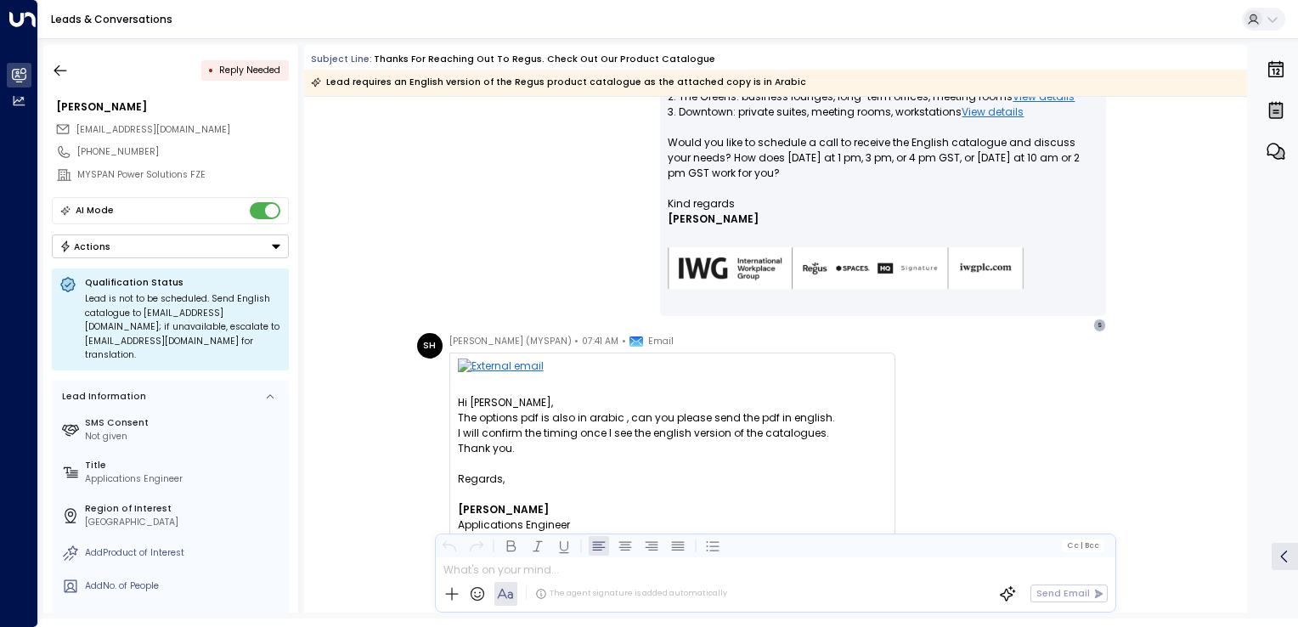
click at [80, 68] on div "• Reply Needed" at bounding box center [170, 70] width 237 height 31
click at [63, 68] on icon "button" at bounding box center [60, 70] width 17 height 17
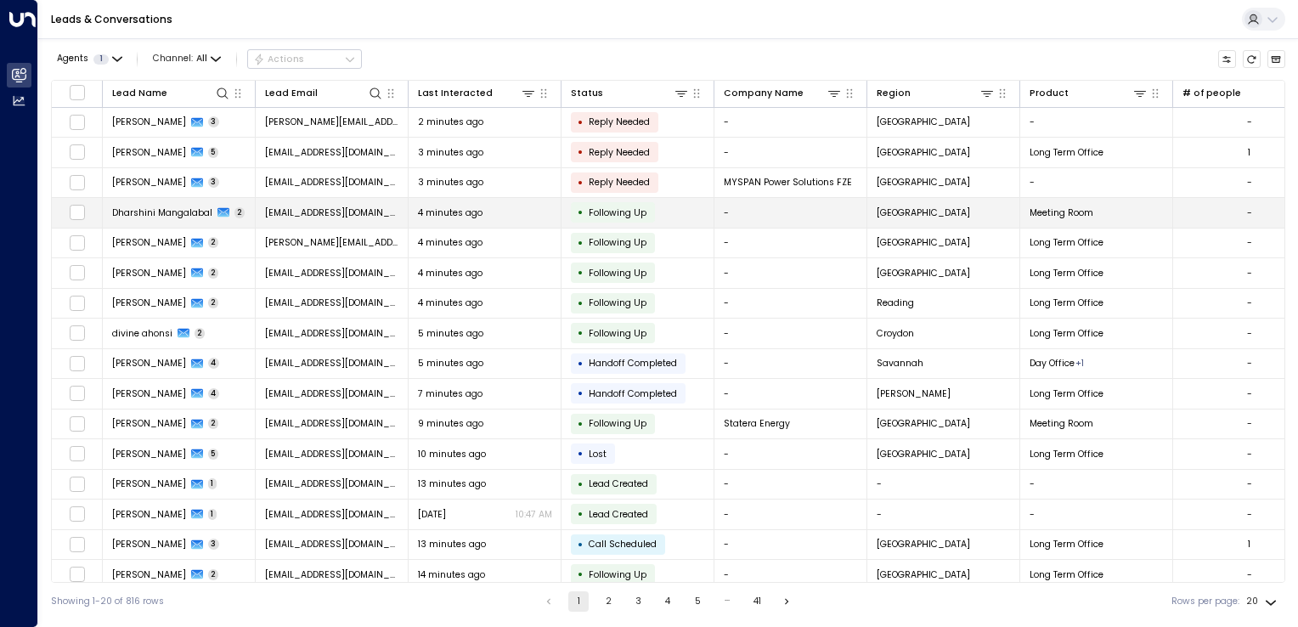
click at [338, 209] on span "lizmangalabal@gmail.com" at bounding box center [332, 212] width 134 height 13
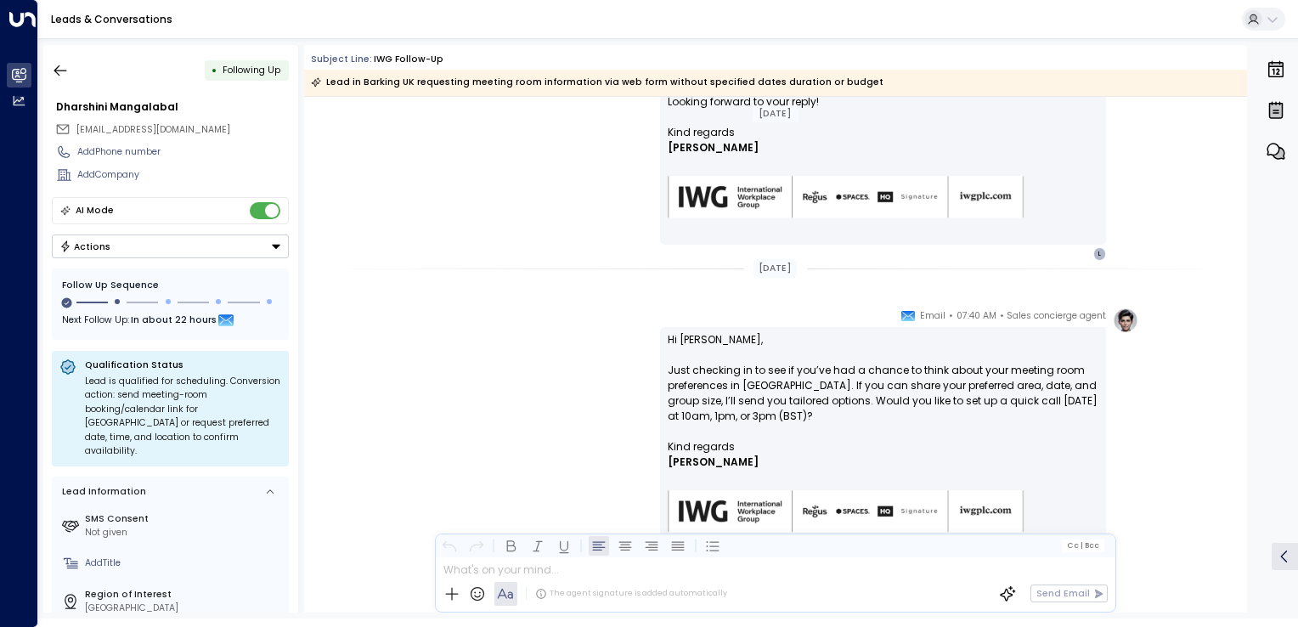
scroll to position [812, 0]
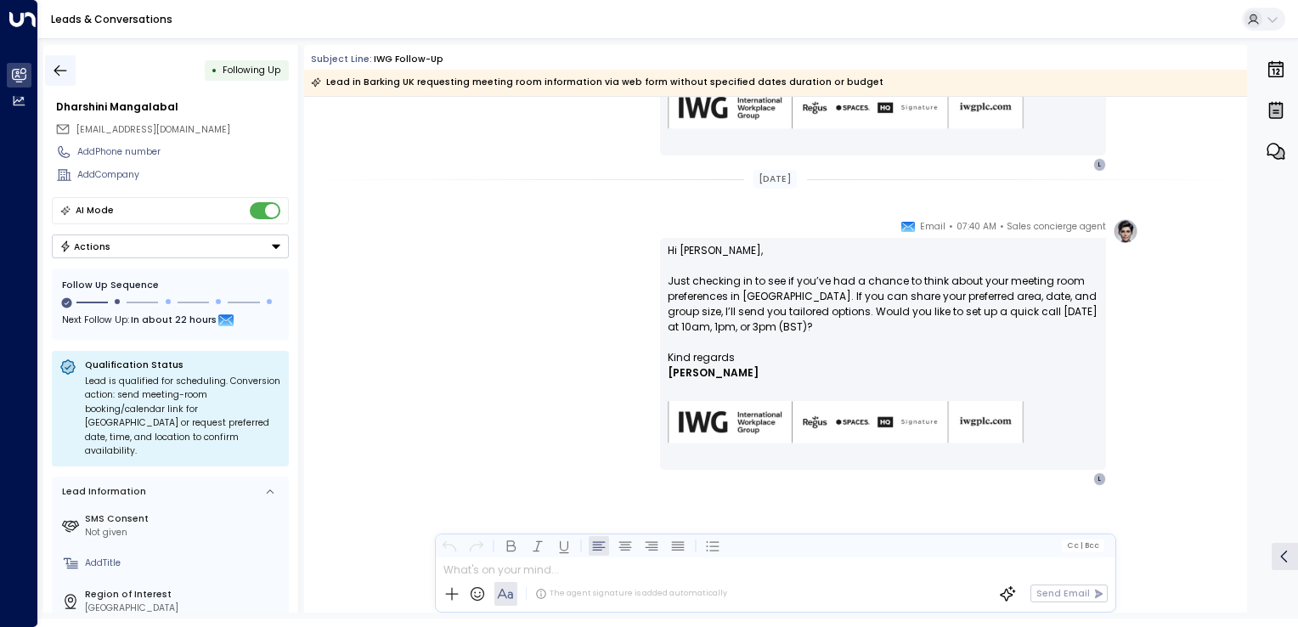
click at [74, 67] on button "button" at bounding box center [60, 70] width 31 height 31
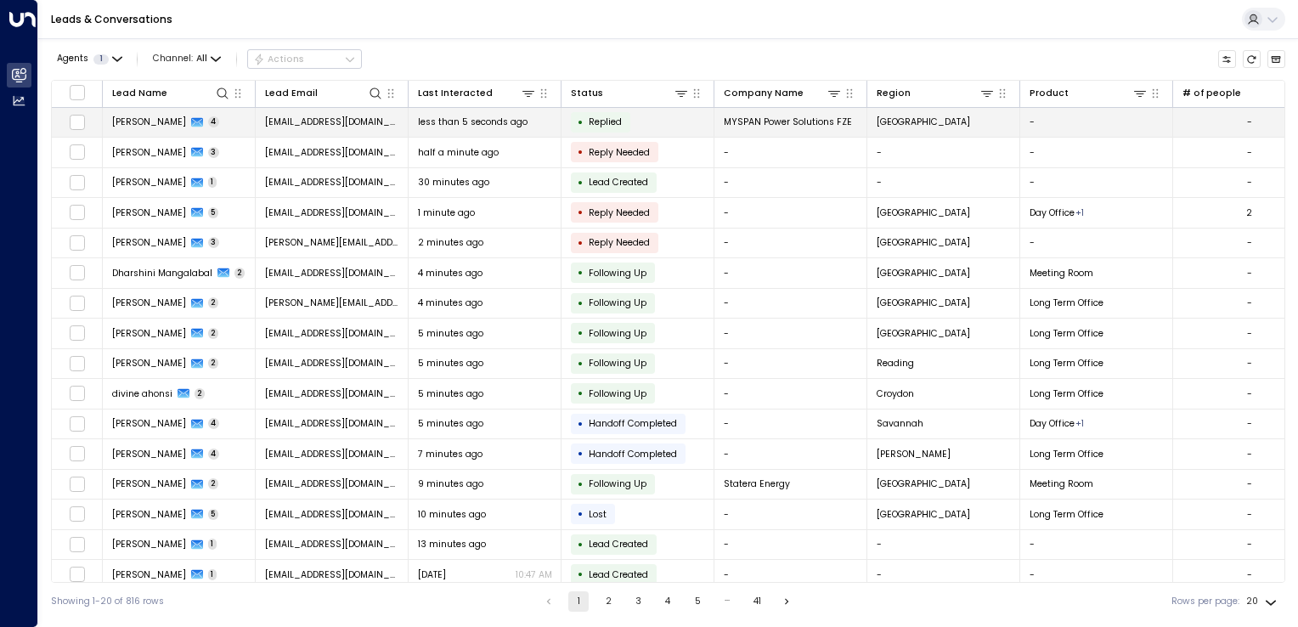
click at [424, 123] on span "less than 5 seconds ago" at bounding box center [473, 122] width 110 height 13
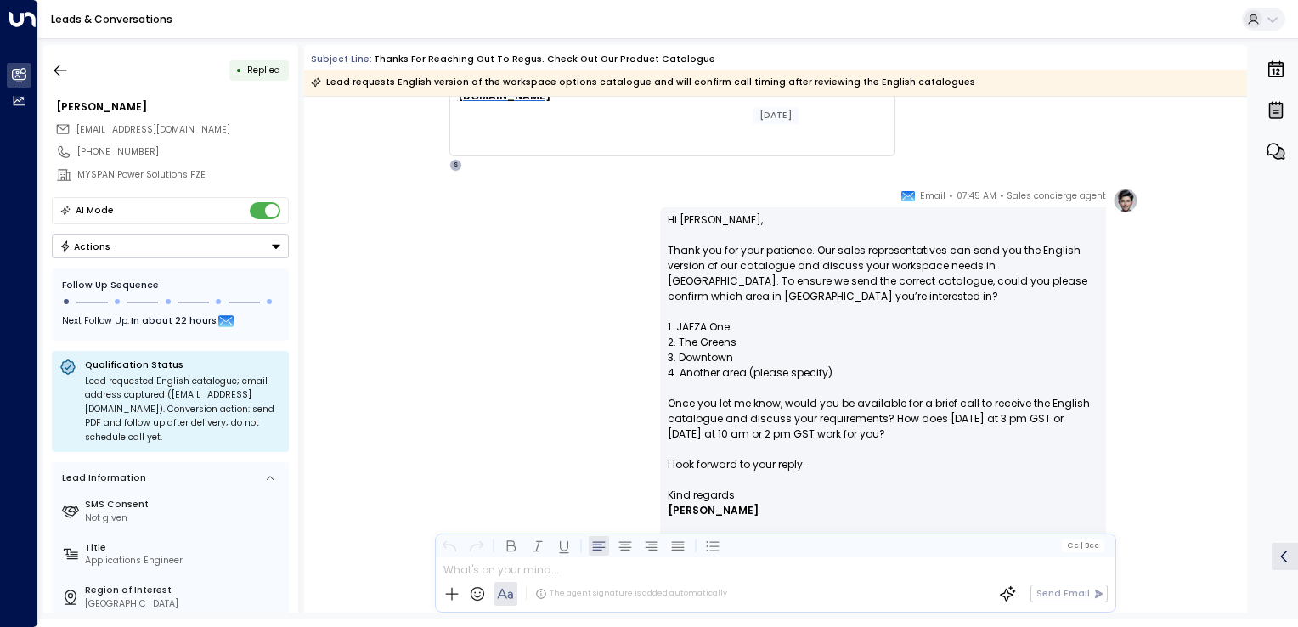
scroll to position [1699, 0]
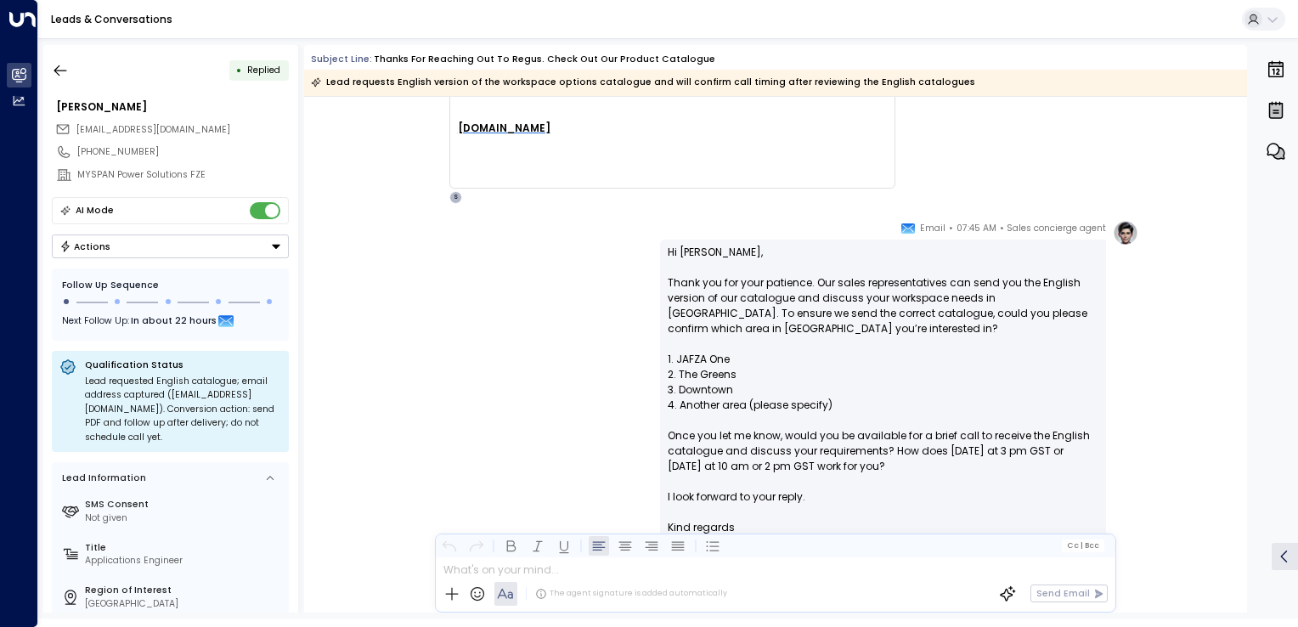
click at [143, 128] on span "shahed.hadi@myspangroup.com" at bounding box center [153, 129] width 154 height 13
drag, startPoint x: 77, startPoint y: 128, endPoint x: 233, endPoint y: 123, distance: 155.6
click at [233, 123] on div "shahed.hadi@myspangroup.com" at bounding box center [172, 129] width 234 height 21
copy span "shahed.hadi@myspangroup.com"
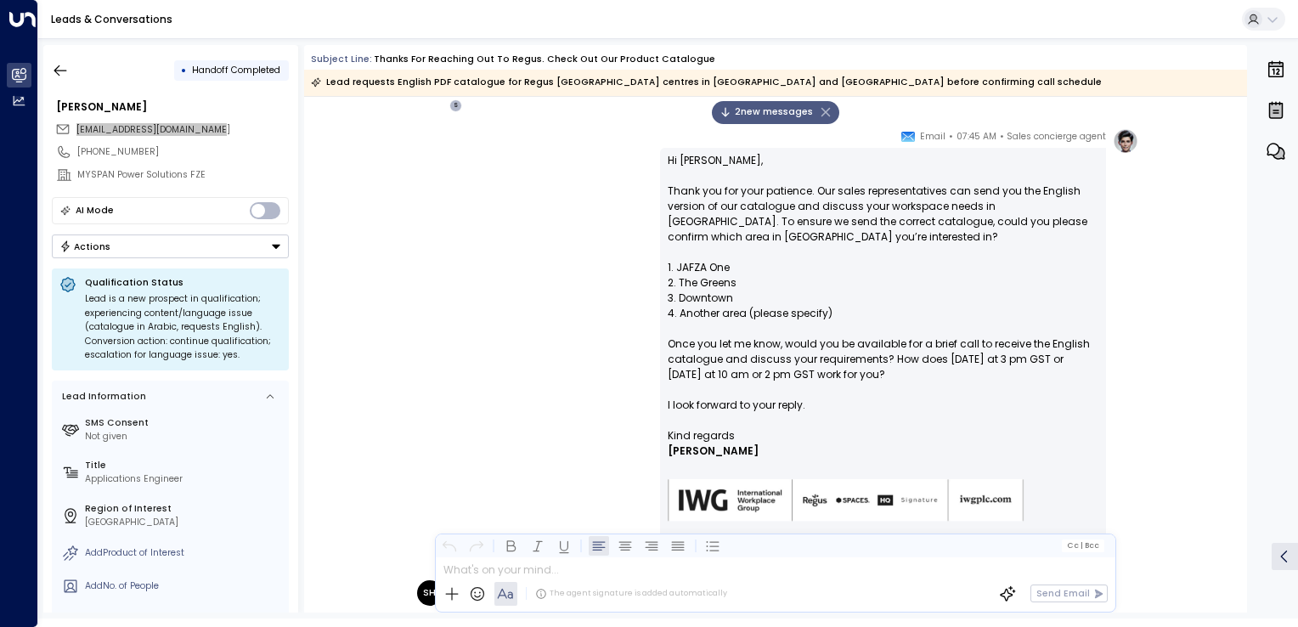
scroll to position [1784, 0]
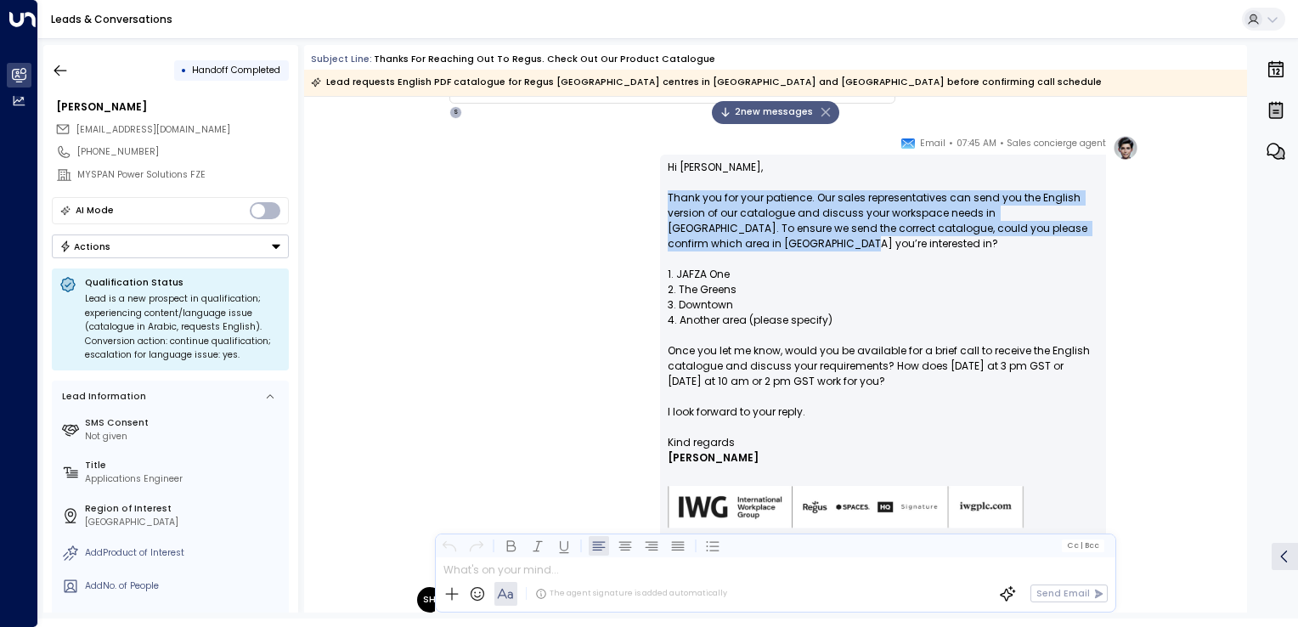
drag, startPoint x: 667, startPoint y: 198, endPoint x: 752, endPoint y: 244, distance: 96.6
click at [752, 244] on p "Hi Shahed, Thank you for your patience. Our sales representatives can send you …" at bounding box center [883, 297] width 431 height 275
copy p "Thank you for your patience. Our sales representatives can send you the English…"
click at [678, 214] on p "Hi Shahed, Thank you for your patience. Our sales representatives can send you …" at bounding box center [883, 297] width 431 height 275
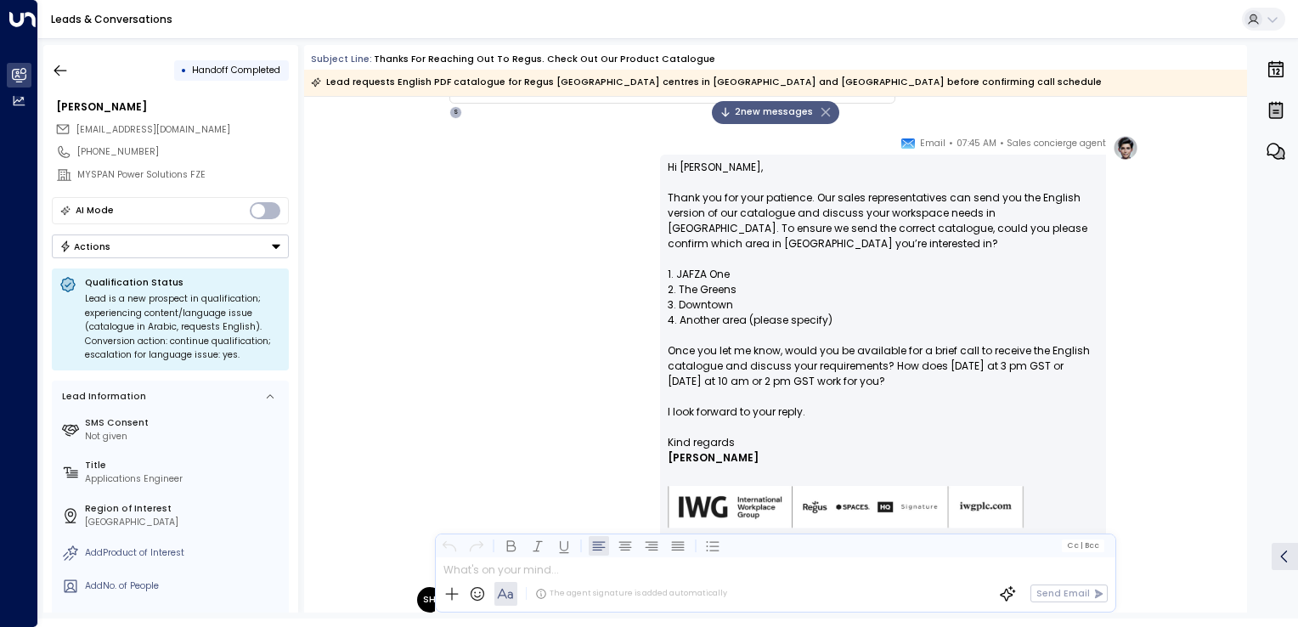
drag, startPoint x: 665, startPoint y: 194, endPoint x: 983, endPoint y: 376, distance: 367.3
click at [983, 376] on div "Hi Shahed, Thank you for your patience. Our sales representatives can send you …" at bounding box center [883, 355] width 446 height 400
copy p "Thank you for your patience. Our sales representatives can send you the English…"
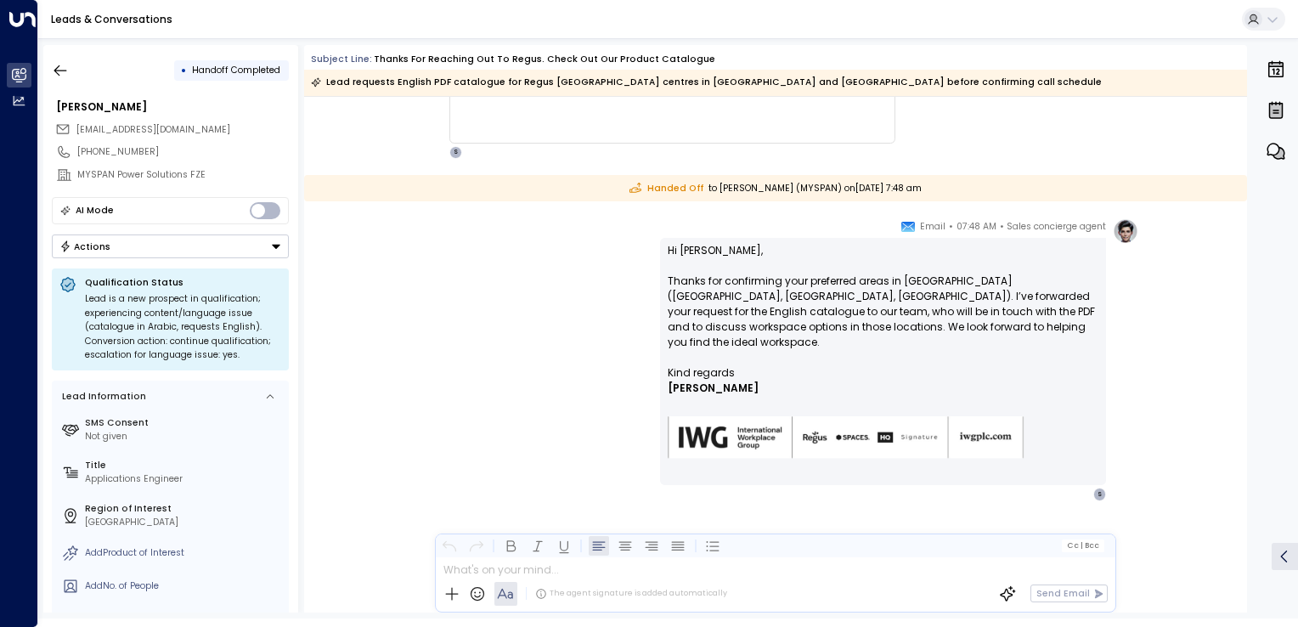
scroll to position [2818, 0]
